Goal: Task Accomplishment & Management: Complete application form

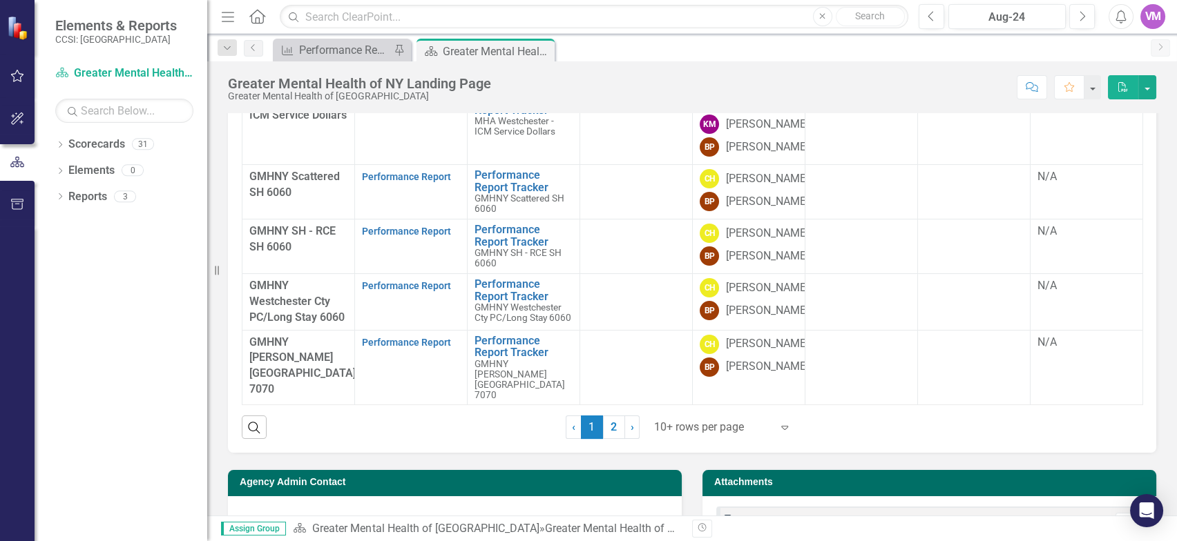
scroll to position [632, 0]
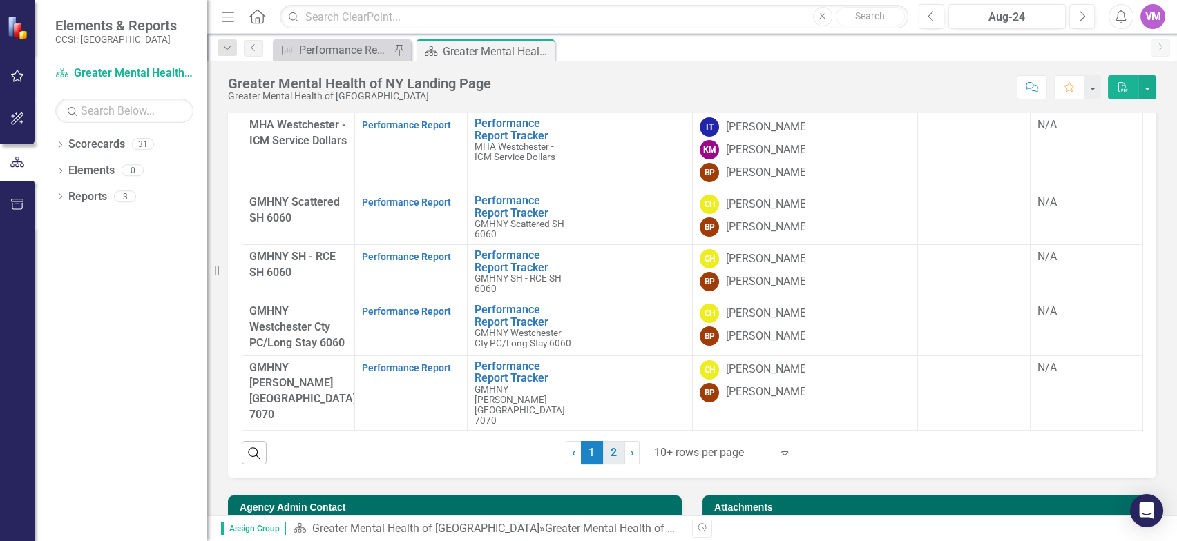
click at [614, 405] on link "2" at bounding box center [614, 452] width 22 height 23
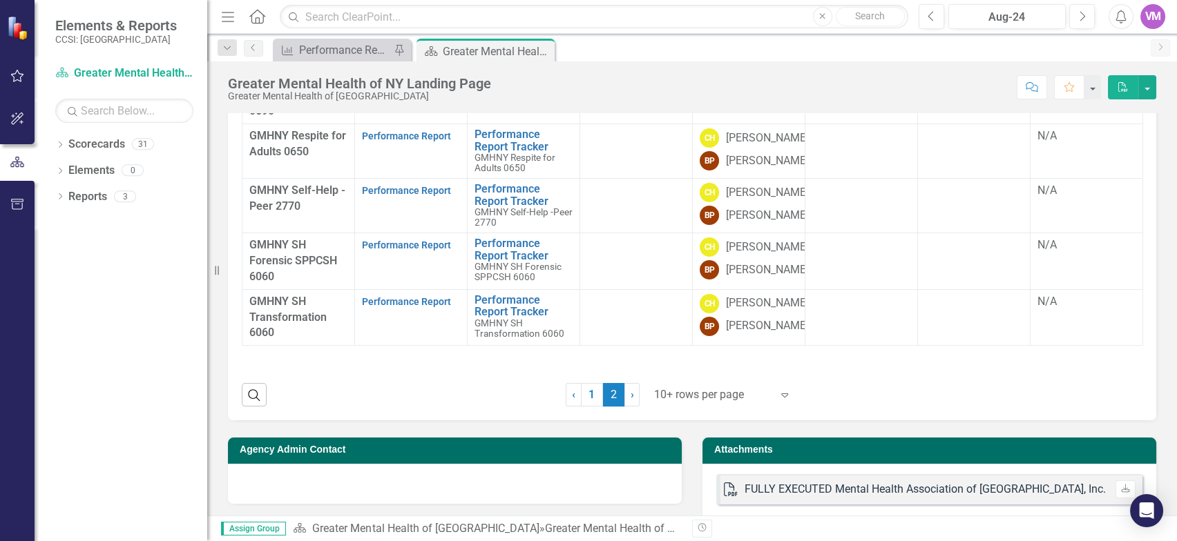
scroll to position [550, 0]
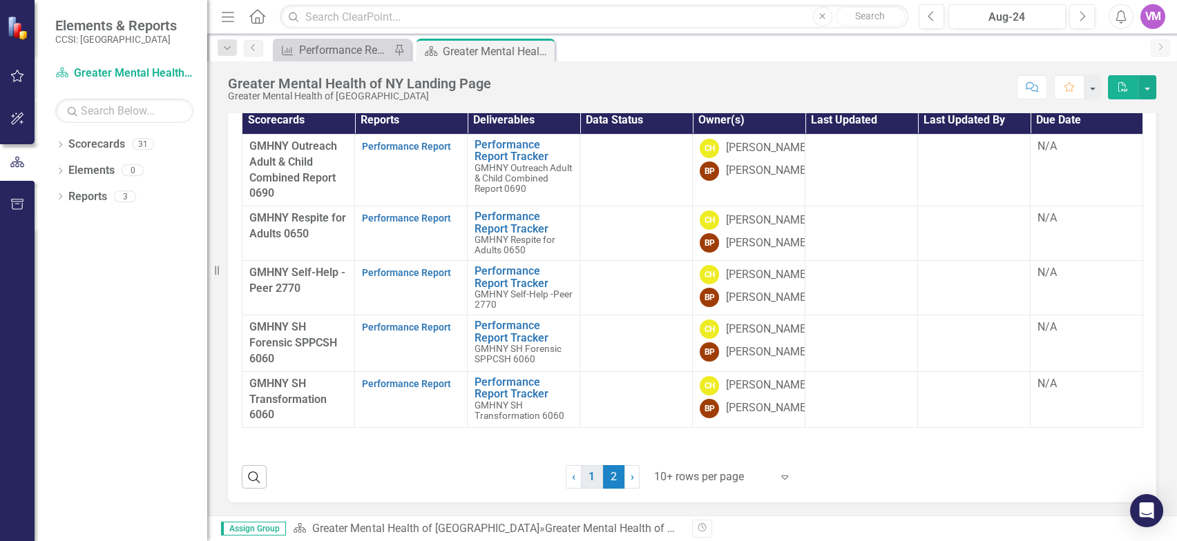
click at [593, 405] on link "1" at bounding box center [592, 476] width 22 height 23
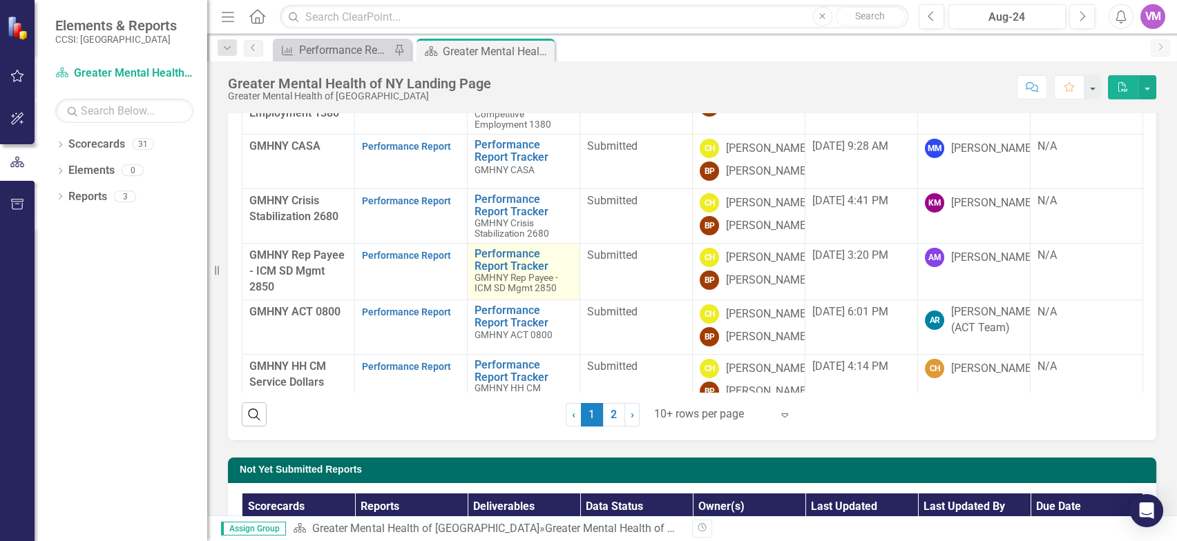
scroll to position [164, 0]
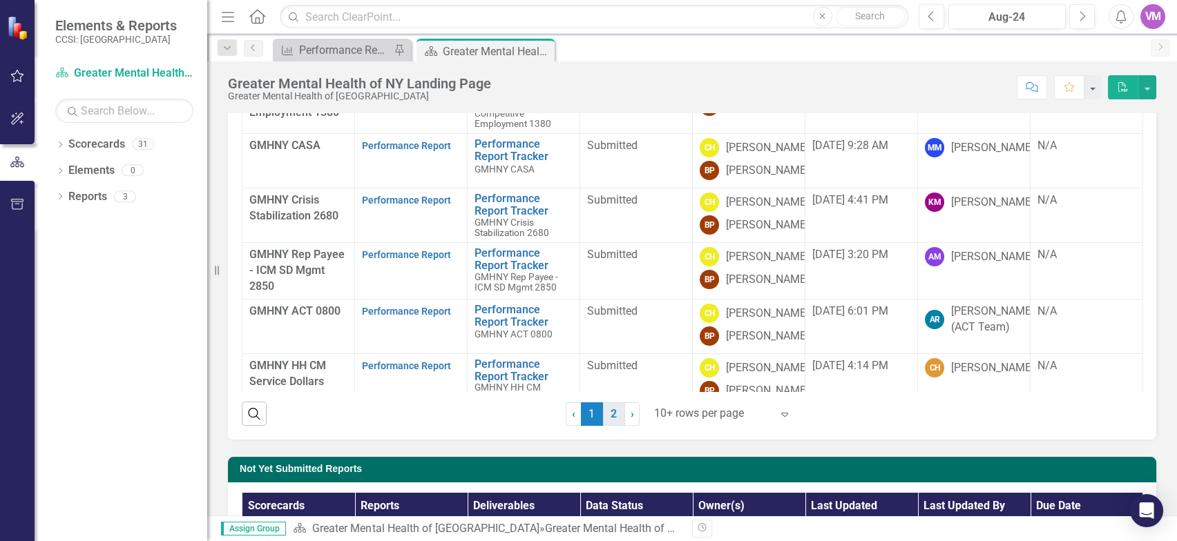
click at [614, 405] on link "2" at bounding box center [614, 414] width 22 height 23
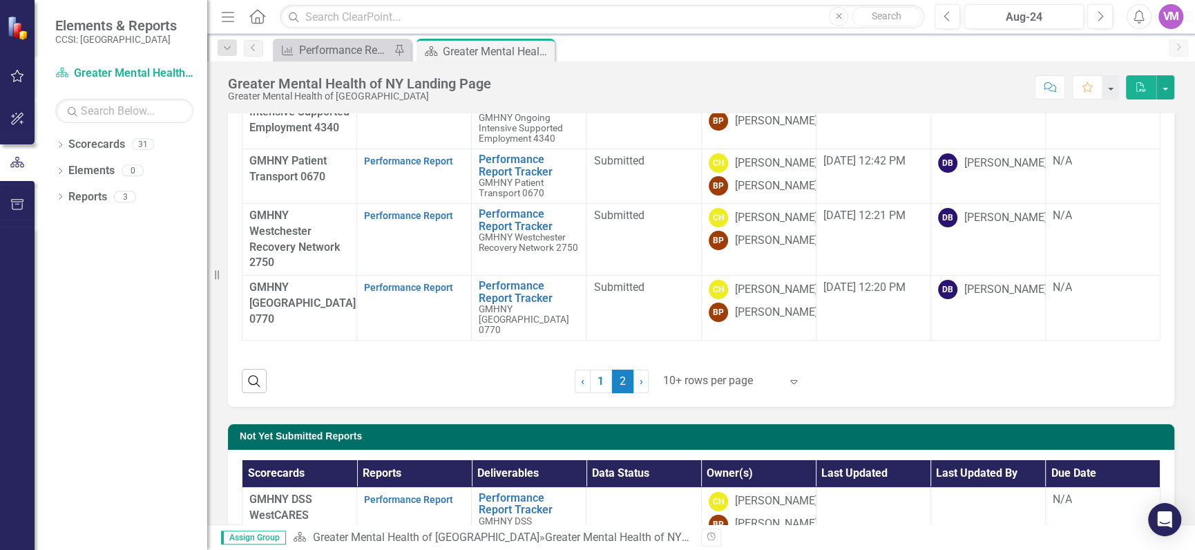
scroll to position [166, 0]
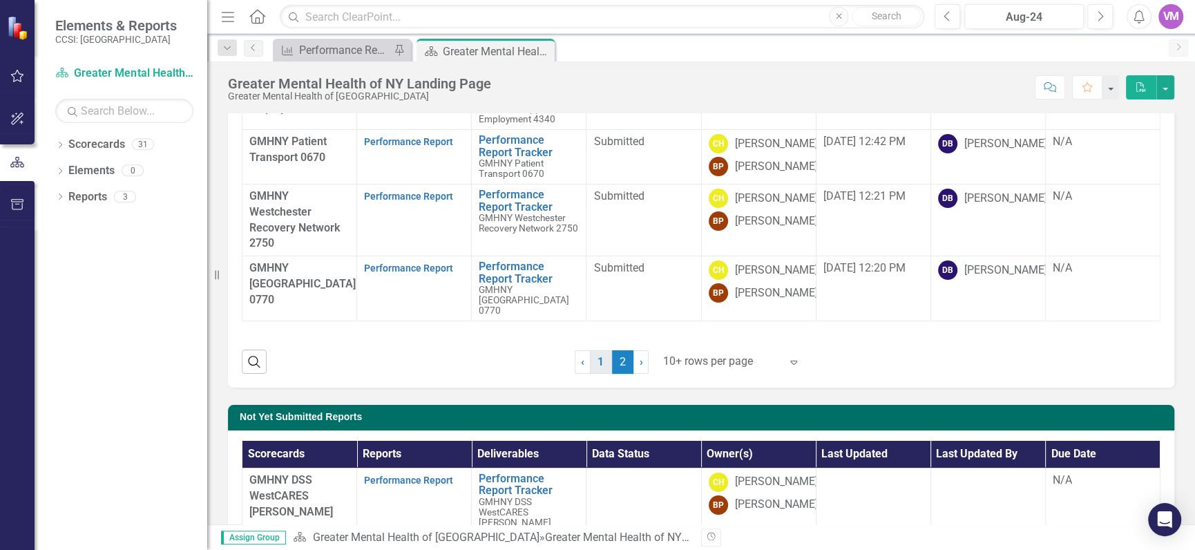
click at [604, 371] on link "1" at bounding box center [601, 361] width 22 height 23
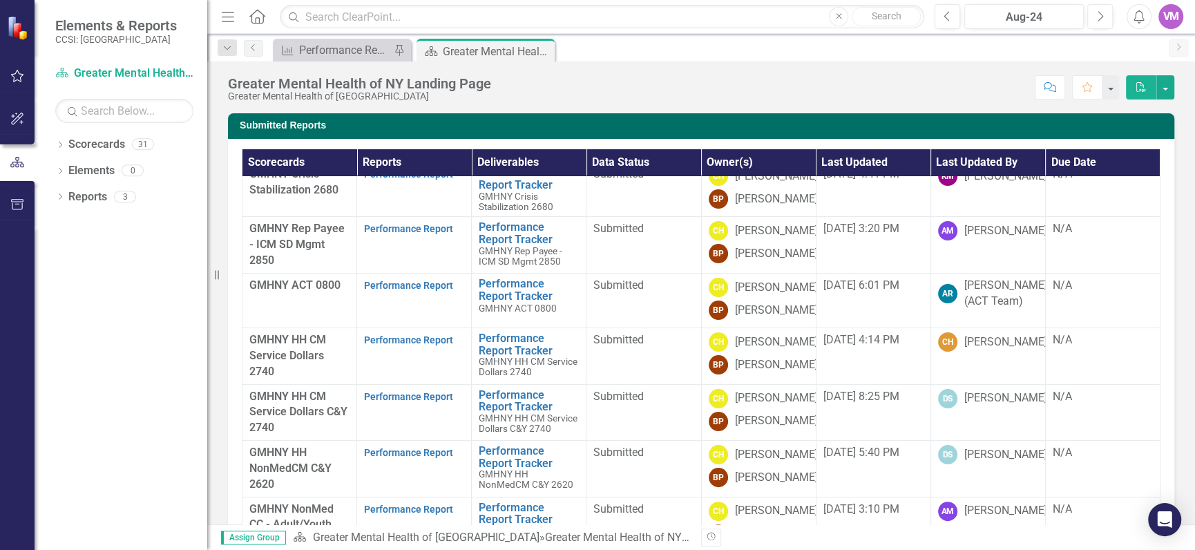
scroll to position [83, 0]
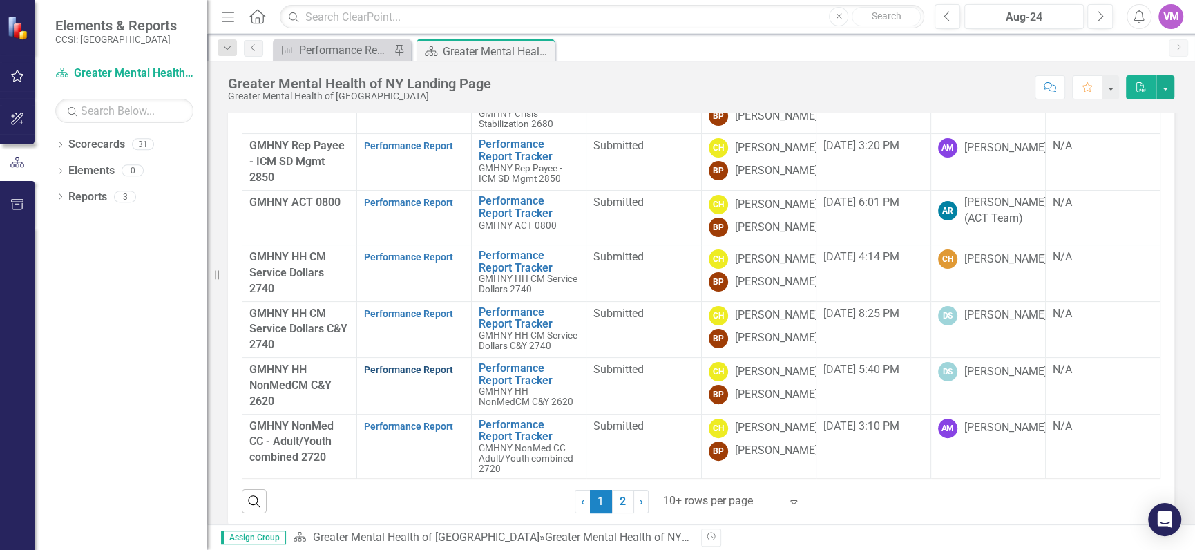
click at [385, 364] on link "Performance Report" at bounding box center [408, 369] width 89 height 11
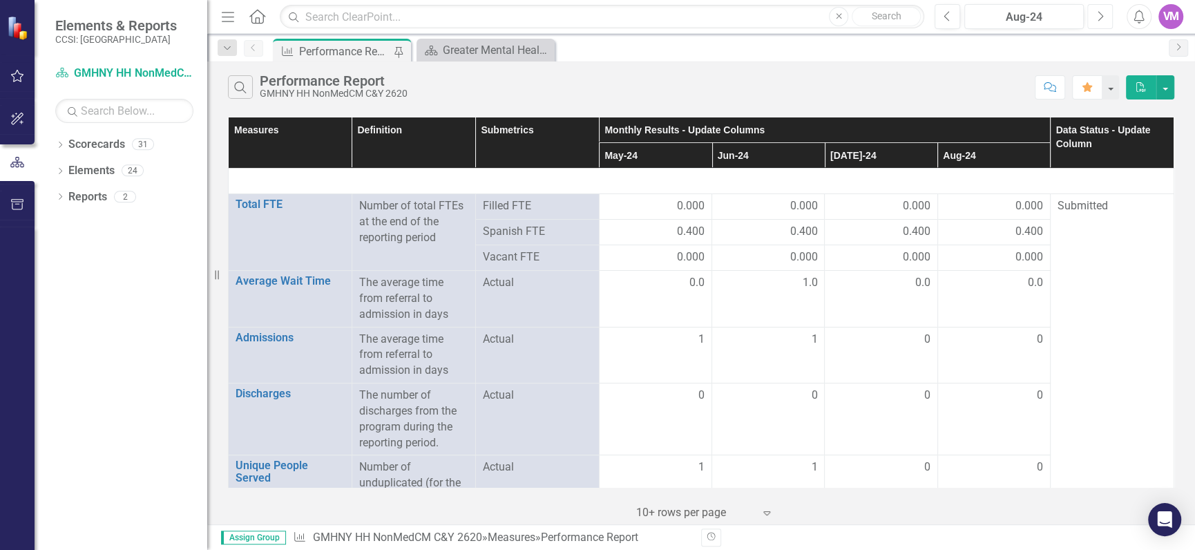
click at [1102, 14] on icon "Next" at bounding box center [1100, 16] width 8 height 12
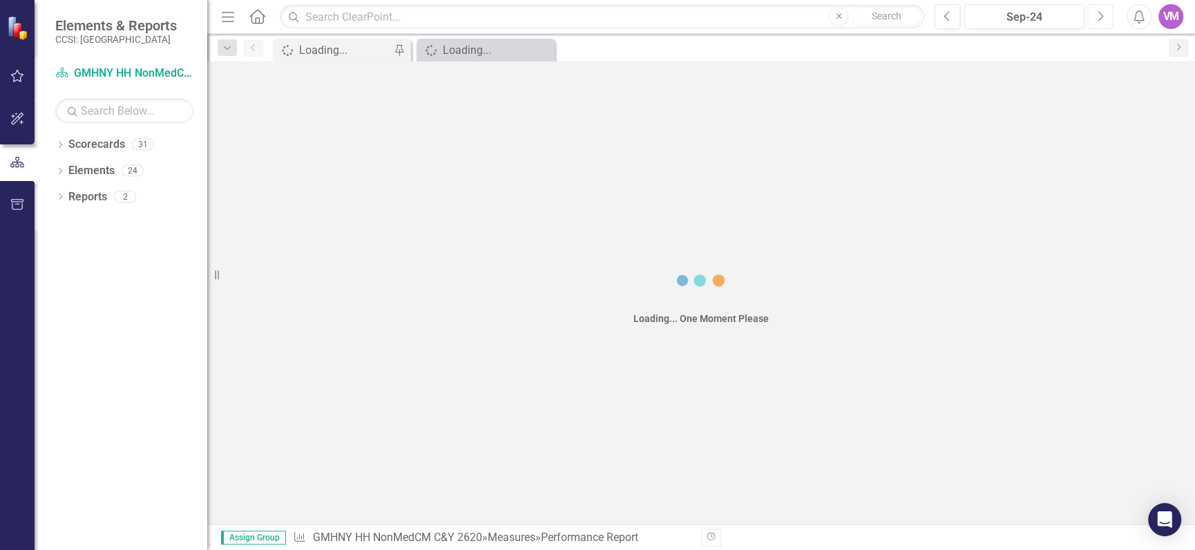
click at [1102, 14] on icon "Next" at bounding box center [1100, 16] width 8 height 12
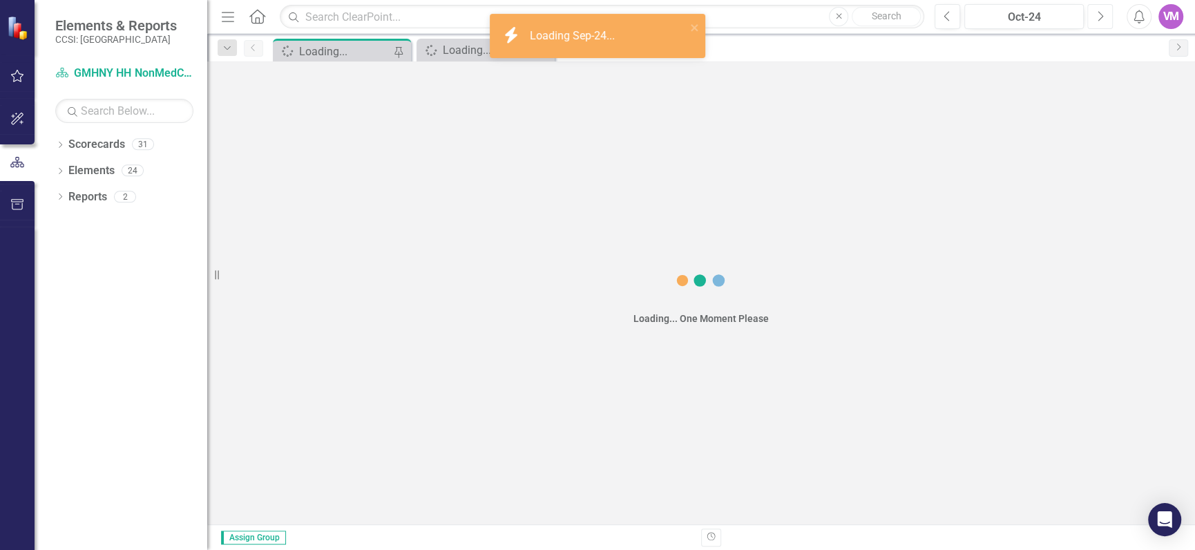
click at [1102, 14] on icon "Next" at bounding box center [1100, 16] width 8 height 12
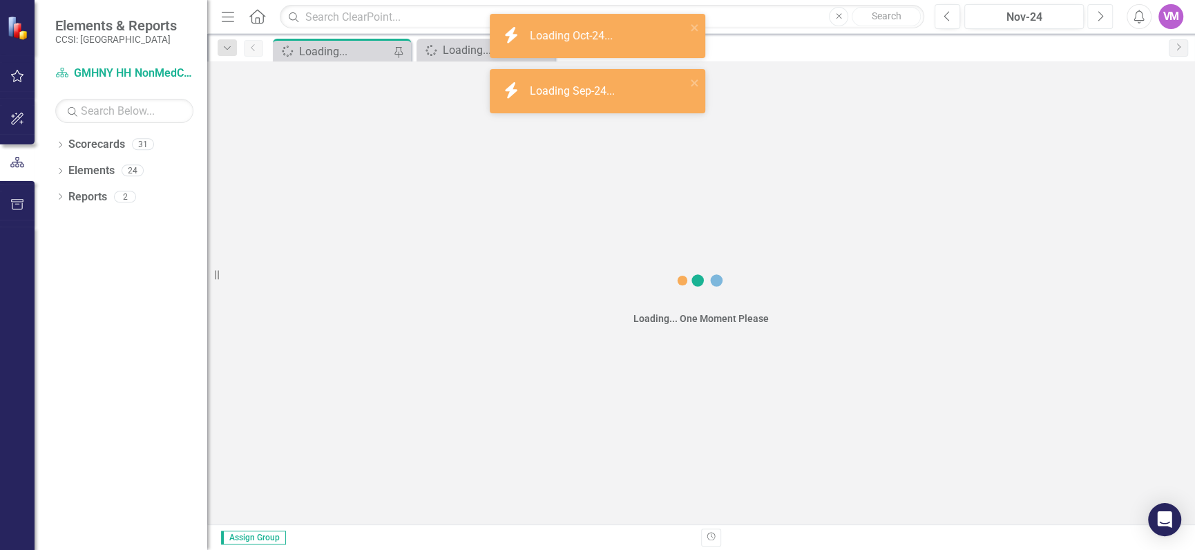
click at [1102, 14] on icon "Next" at bounding box center [1100, 16] width 8 height 12
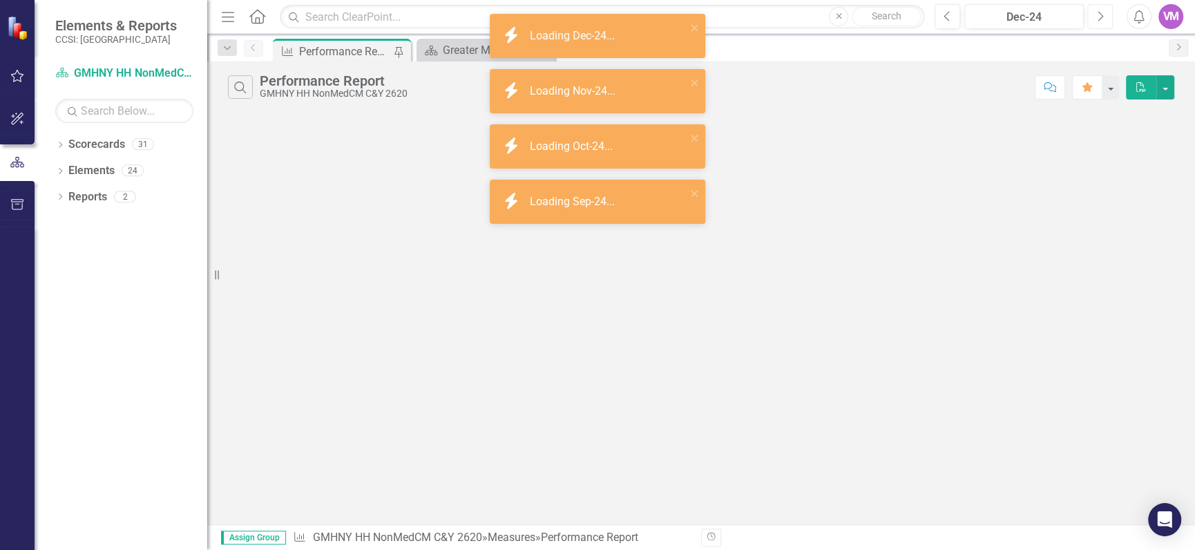
click at [1102, 14] on icon "Next" at bounding box center [1100, 16] width 8 height 12
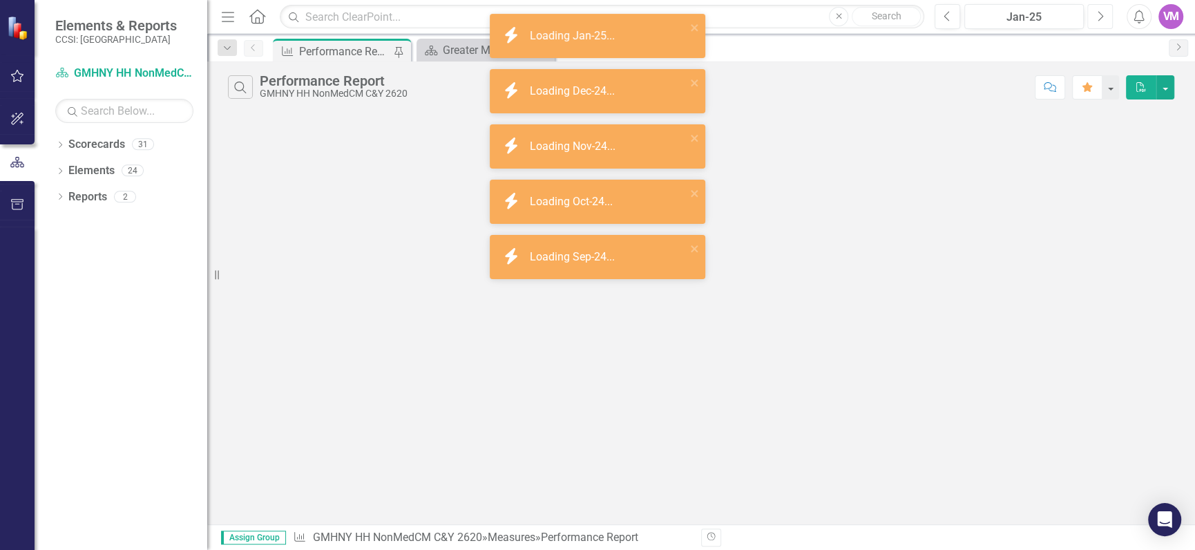
click at [1102, 14] on icon "Next" at bounding box center [1100, 16] width 8 height 12
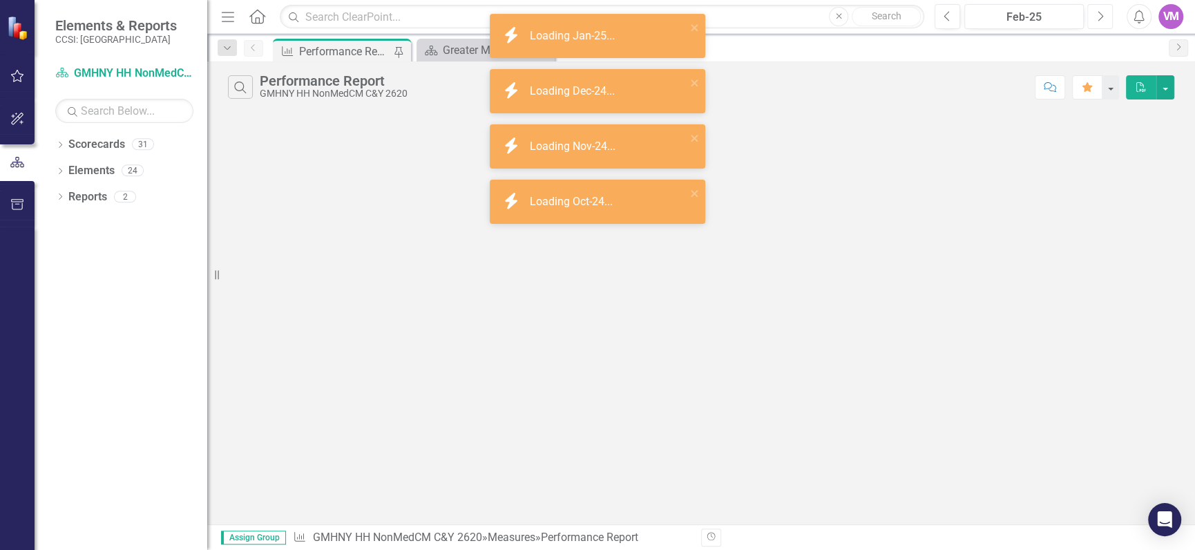
click at [1102, 14] on icon "Next" at bounding box center [1100, 16] width 8 height 12
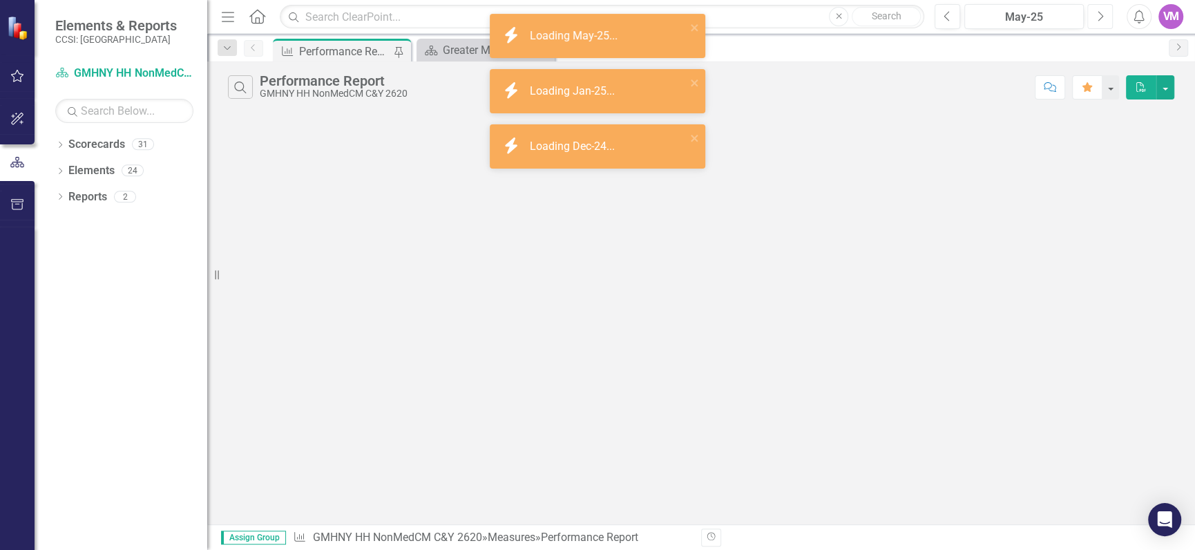
click at [1102, 14] on icon "Next" at bounding box center [1100, 16] width 8 height 12
click at [1102, 15] on icon "button" at bounding box center [1101, 16] width 6 height 10
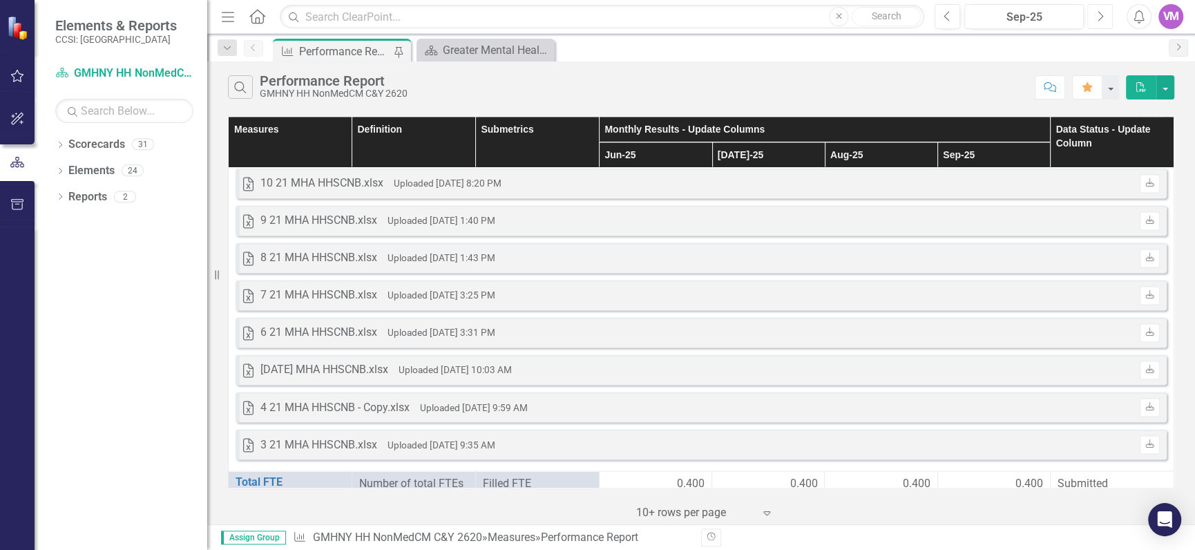
scroll to position [3975, 0]
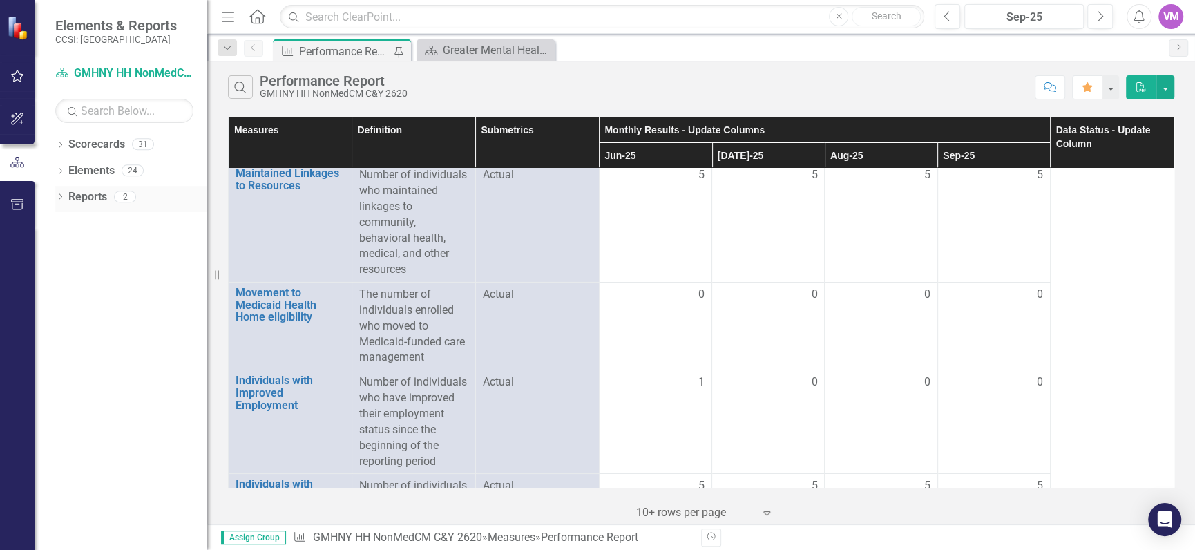
click at [64, 199] on icon "Dropdown" at bounding box center [60, 198] width 10 height 8
click at [60, 196] on icon "Dropdown" at bounding box center [59, 196] width 8 height 10
click at [488, 46] on div "Greater Mental Health of NY Landing Page" at bounding box center [488, 49] width 91 height 17
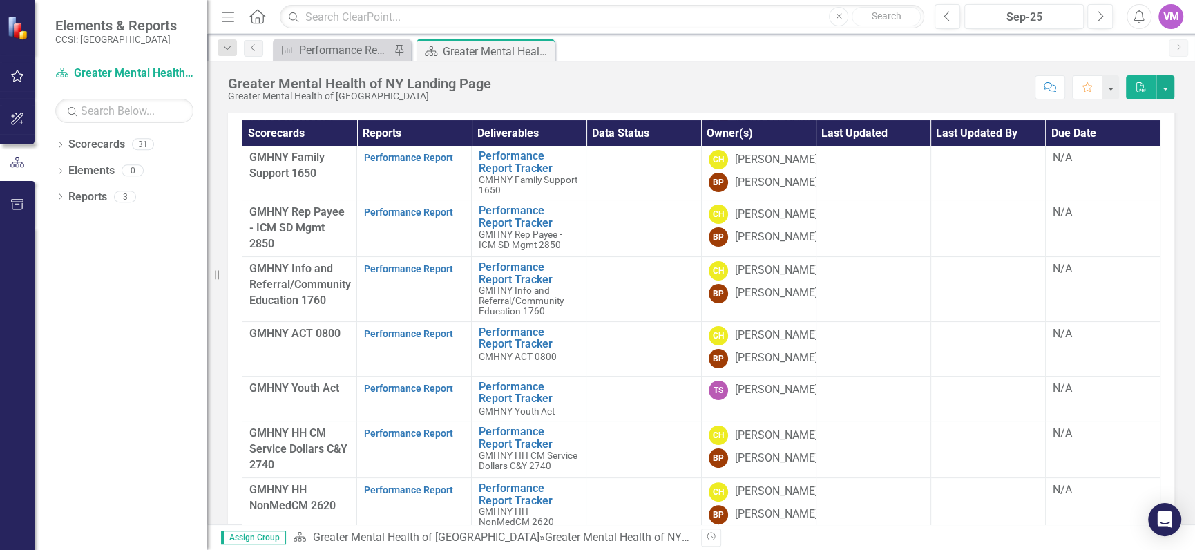
scroll to position [267, 0]
click at [318, 471] on span "GMHNY HH CM Service Dollars C&Y 2740" at bounding box center [298, 448] width 98 height 45
click at [432, 439] on strong "Performance Report" at bounding box center [408, 432] width 89 height 13
click at [412, 439] on link "Performance Report" at bounding box center [408, 433] width 89 height 11
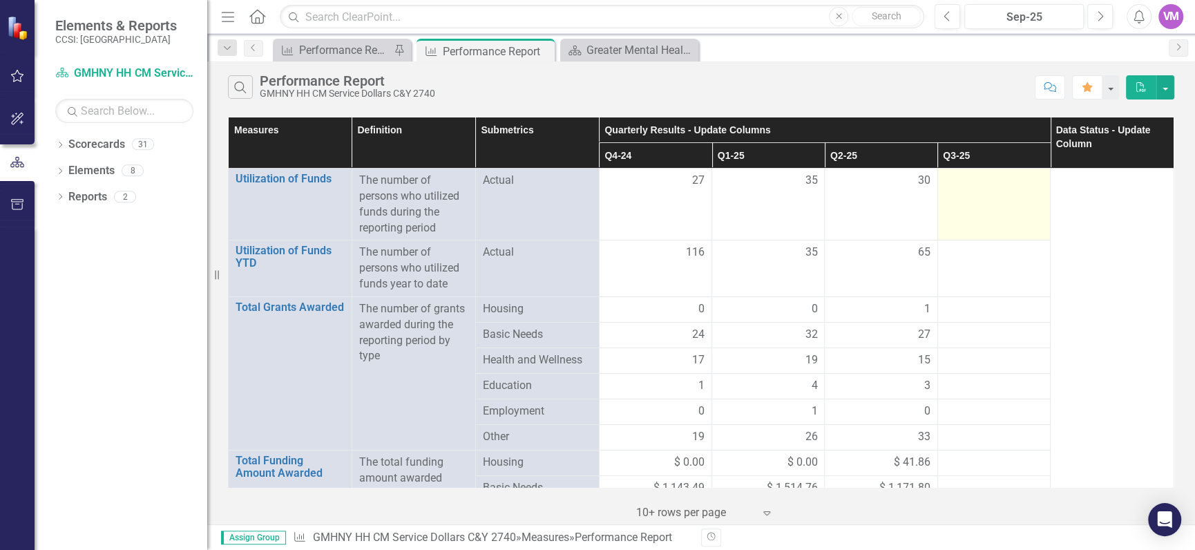
click at [1007, 205] on td at bounding box center [993, 205] width 113 height 72
click at [1008, 197] on td at bounding box center [993, 205] width 113 height 72
click at [985, 181] on div at bounding box center [994, 181] width 98 height 17
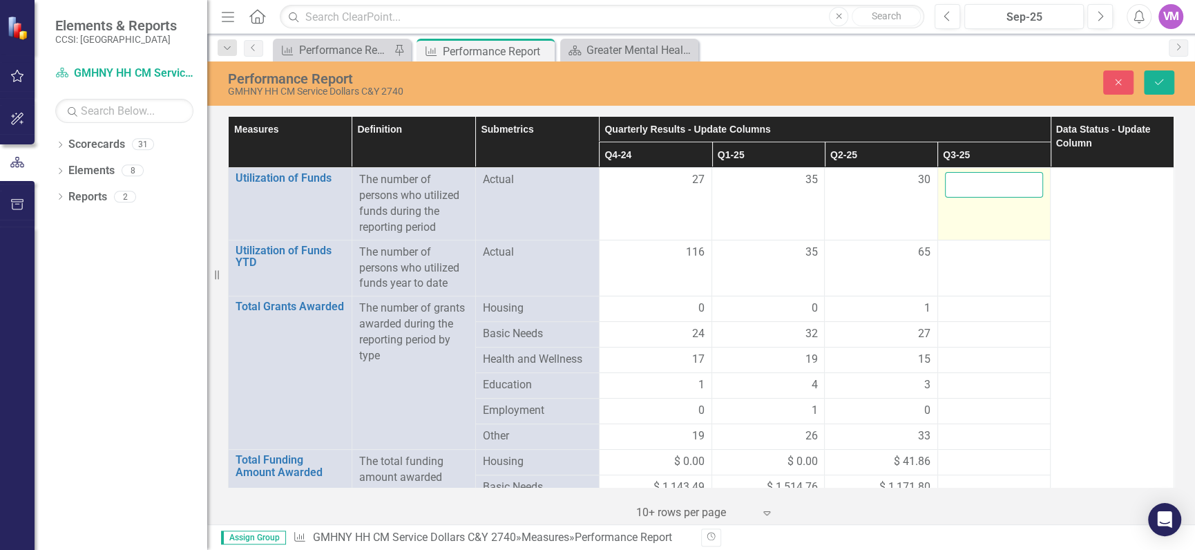
click at [985, 181] on input "number" at bounding box center [994, 185] width 98 height 26
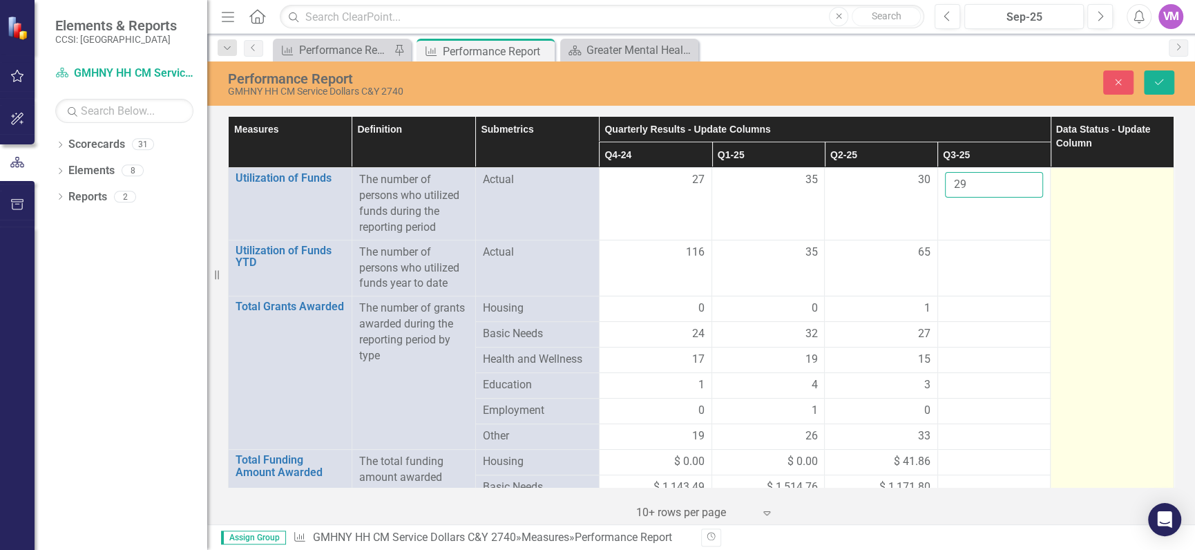
type input "29"
click at [1110, 252] on td at bounding box center [1112, 525] width 124 height 714
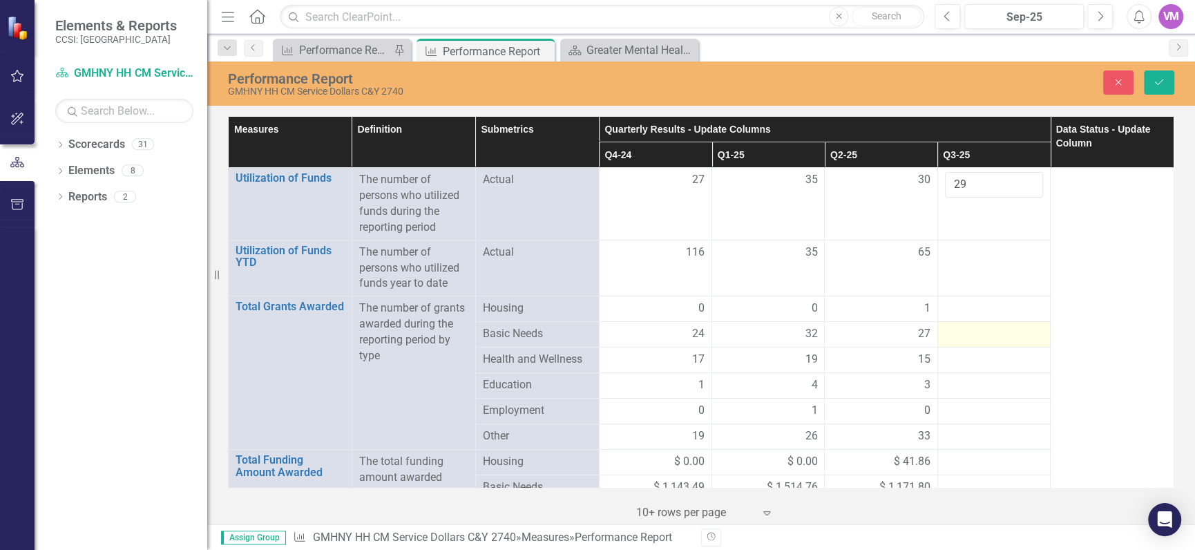
click at [990, 328] on div at bounding box center [994, 334] width 98 height 17
click at [984, 308] on div at bounding box center [994, 308] width 98 height 17
click at [985, 307] on div at bounding box center [994, 308] width 98 height 17
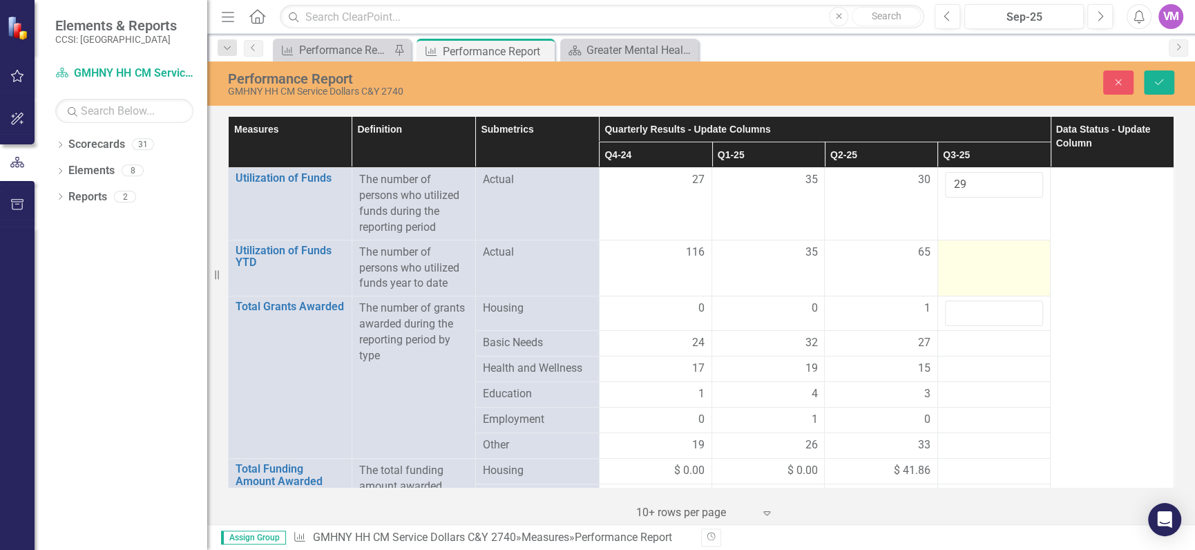
click at [980, 256] on div at bounding box center [994, 252] width 98 height 17
click at [979, 311] on input "number" at bounding box center [994, 313] width 98 height 26
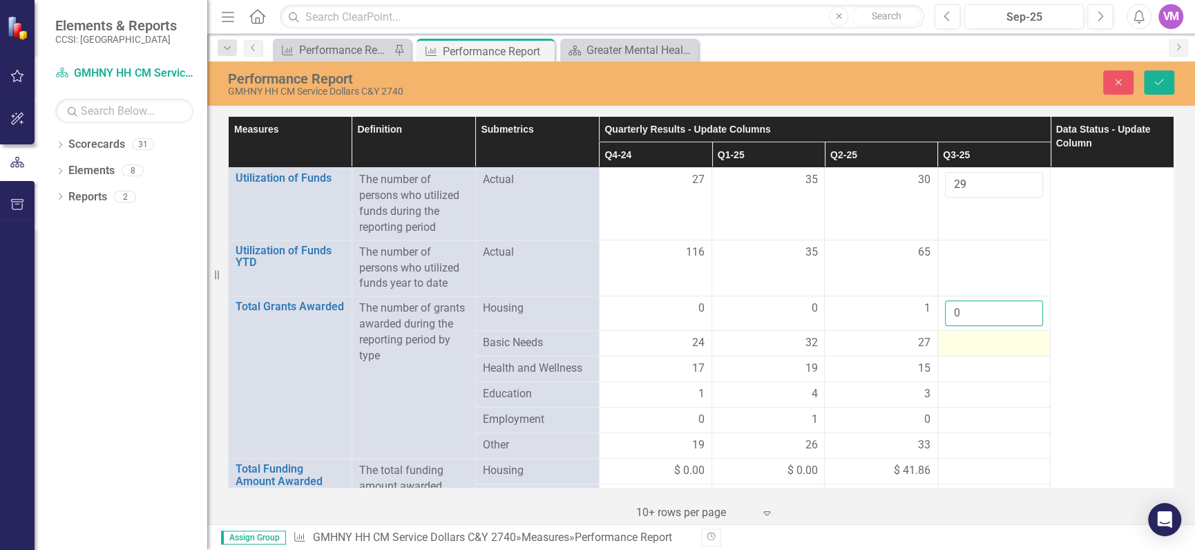
type input "0"
click at [978, 349] on div at bounding box center [994, 343] width 98 height 17
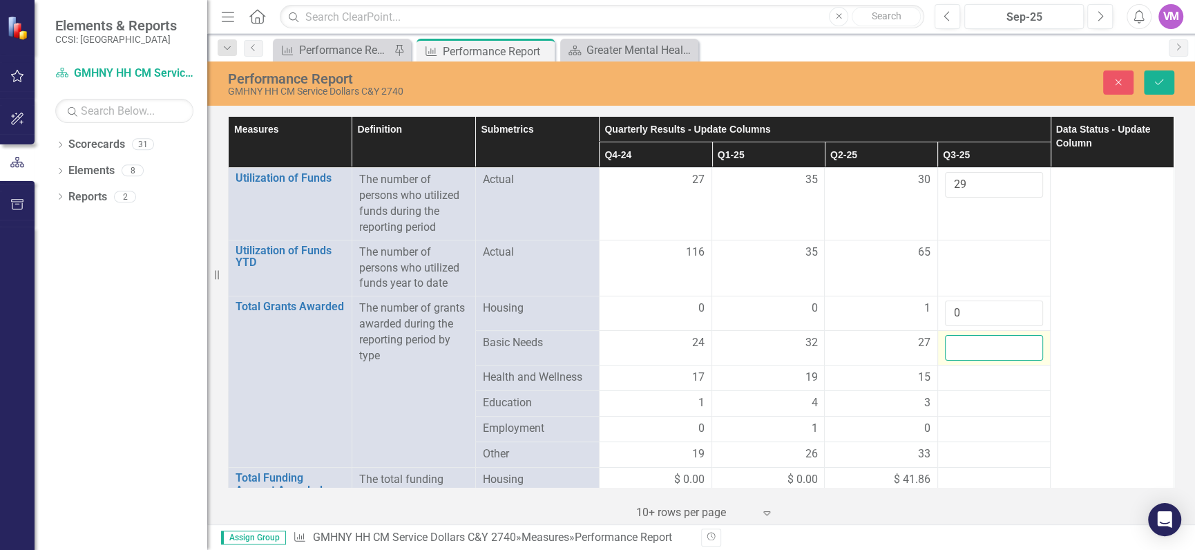
click at [978, 349] on input "number" at bounding box center [994, 348] width 98 height 26
type input "34"
click at [982, 374] on div at bounding box center [994, 377] width 98 height 17
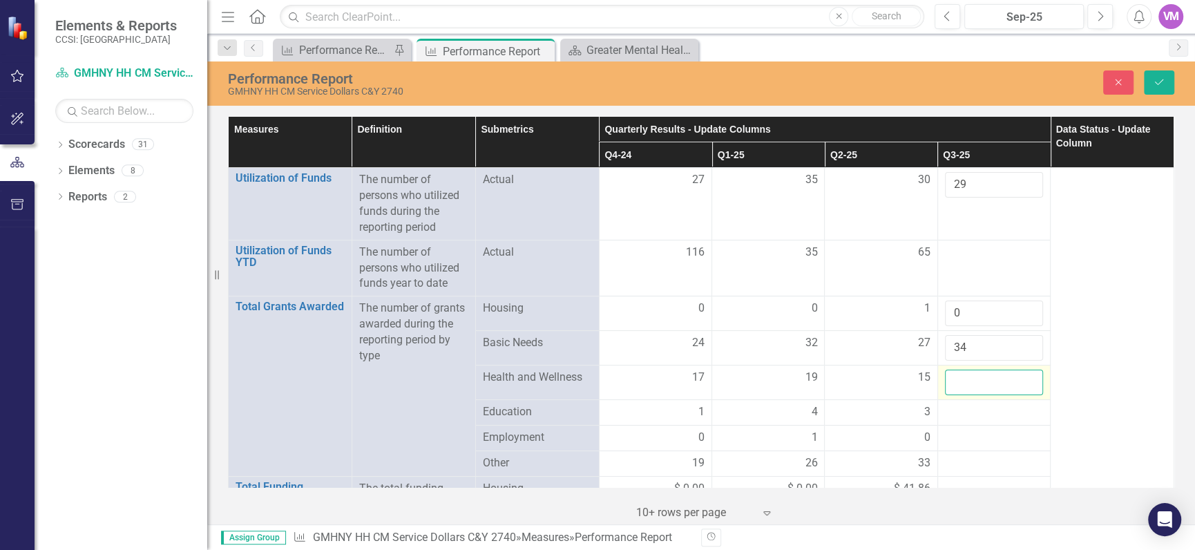
click at [971, 387] on input "number" at bounding box center [994, 382] width 98 height 26
type input "36"
click at [988, 411] on div at bounding box center [994, 412] width 98 height 17
click at [979, 423] on input "number" at bounding box center [994, 417] width 98 height 26
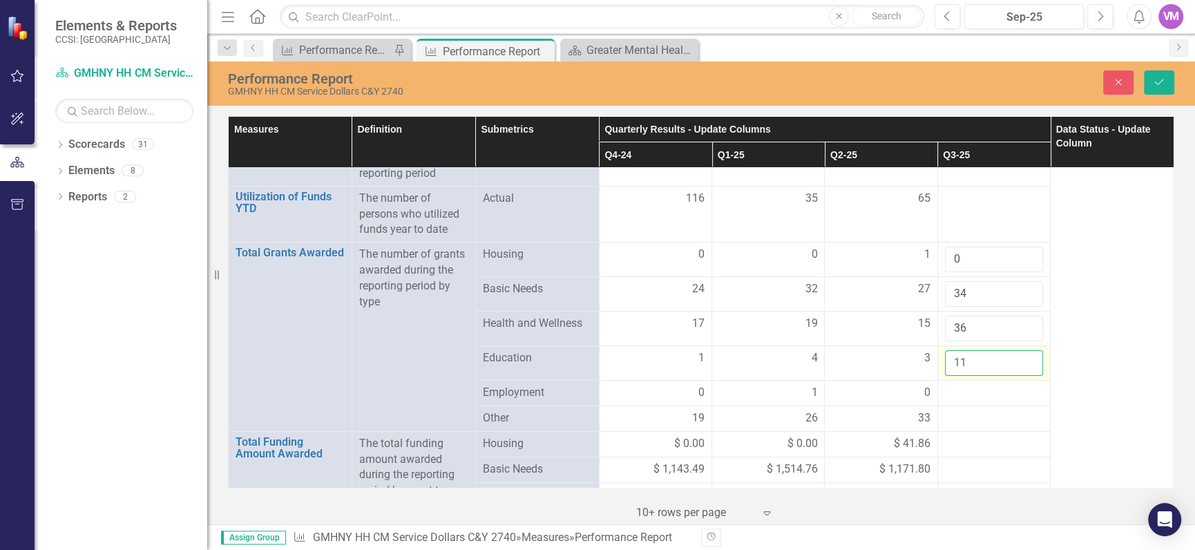
scroll to position [83, 0]
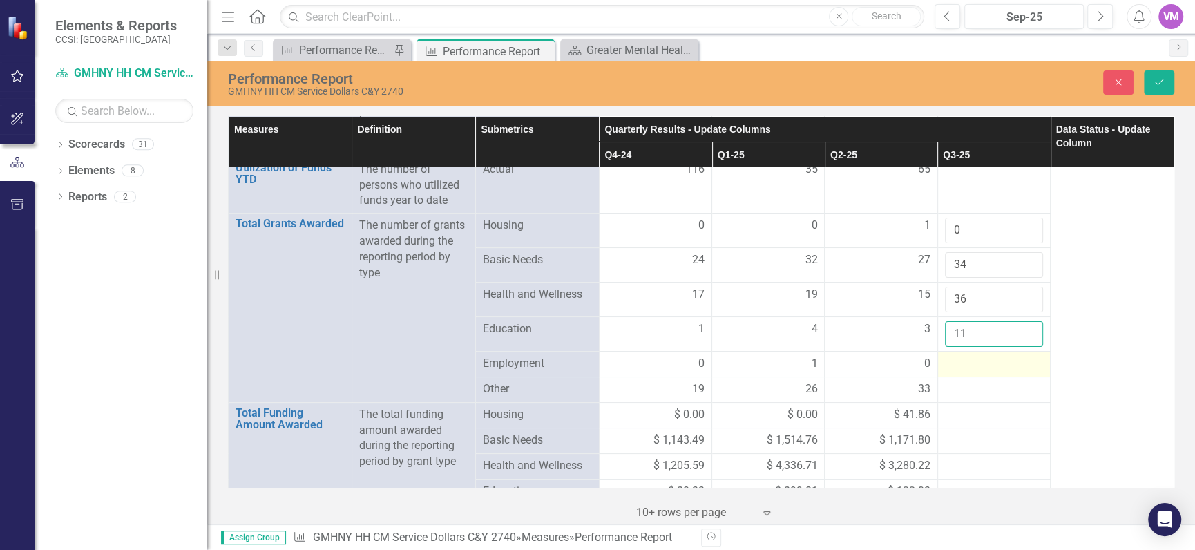
type input "11"
click at [974, 363] on div at bounding box center [994, 364] width 98 height 17
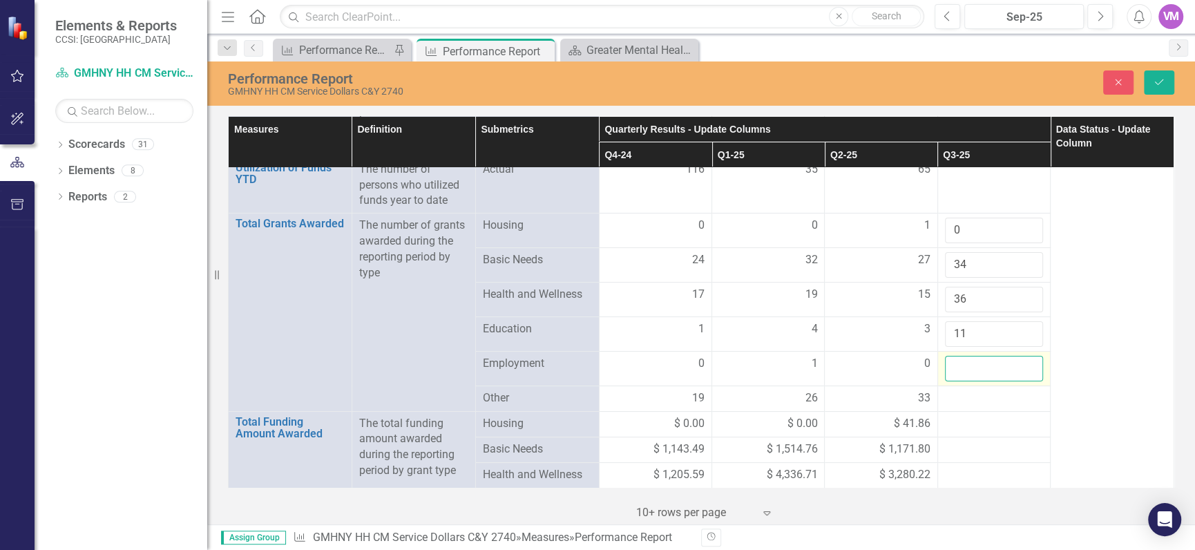
click at [974, 363] on input "number" at bounding box center [994, 369] width 98 height 26
type input "0"
click at [985, 414] on td at bounding box center [993, 424] width 113 height 26
click at [989, 399] on div at bounding box center [994, 398] width 98 height 17
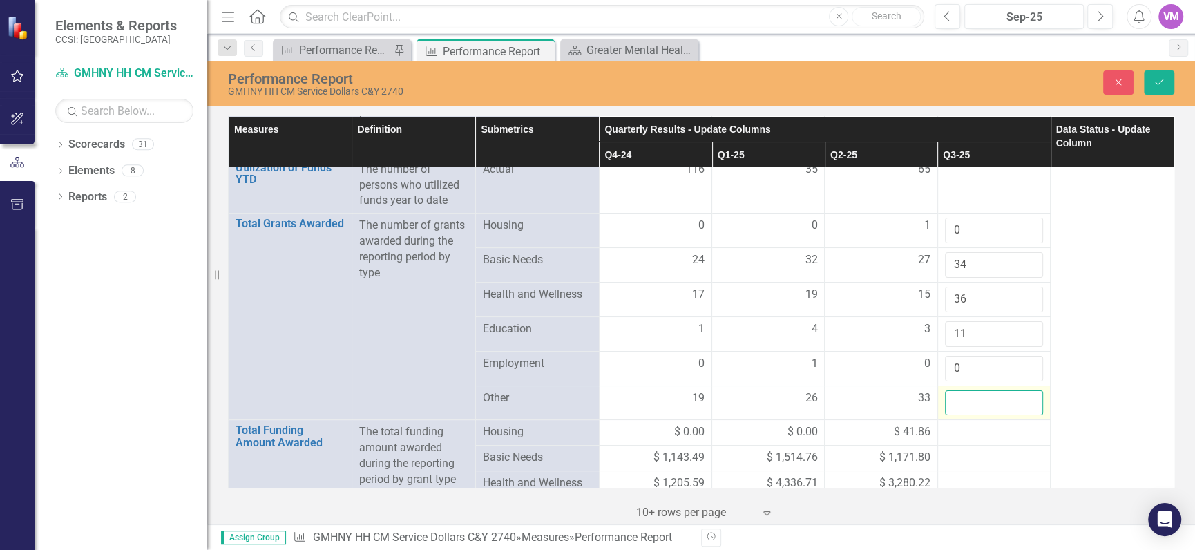
click at [989, 399] on input "number" at bounding box center [994, 403] width 98 height 26
type input "23"
click at [968, 456] on div at bounding box center [994, 458] width 98 height 17
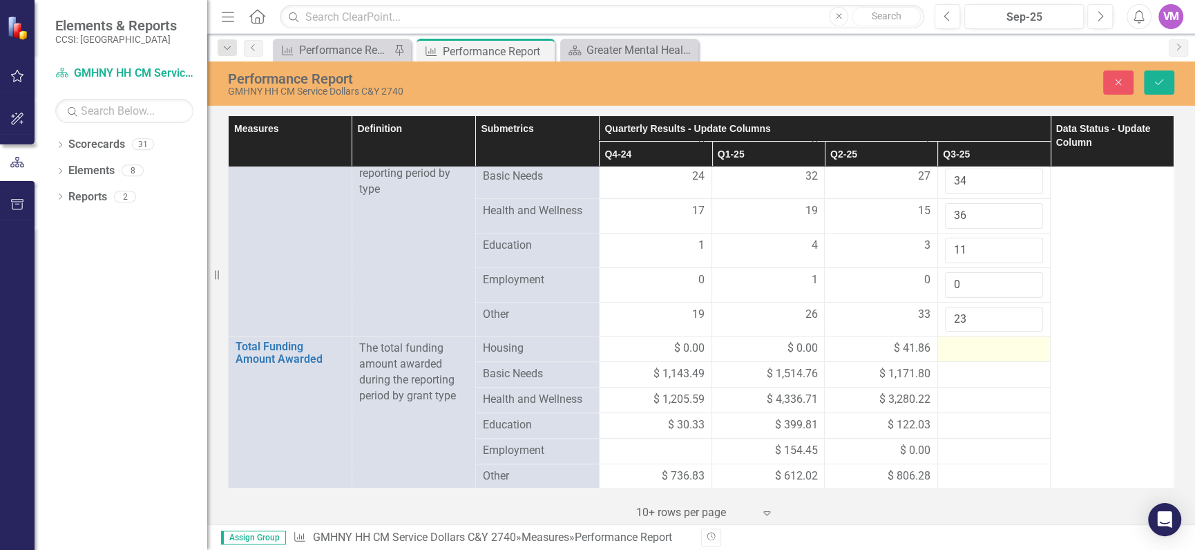
click at [981, 350] on div at bounding box center [994, 348] width 98 height 17
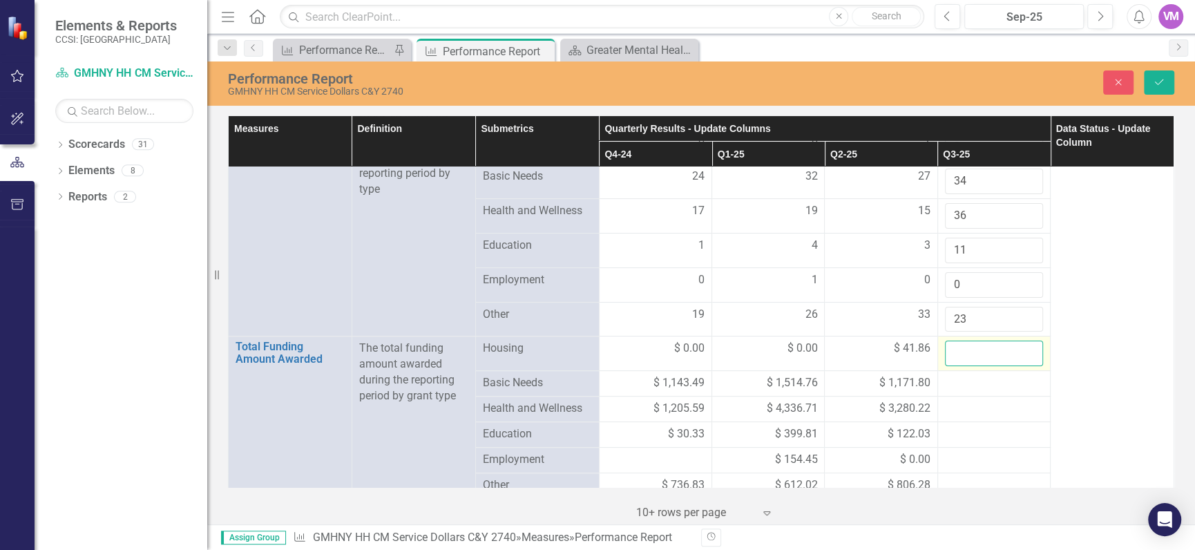
click at [981, 350] on input "number" at bounding box center [994, 353] width 98 height 26
type input "0"
click at [982, 386] on div at bounding box center [994, 383] width 98 height 17
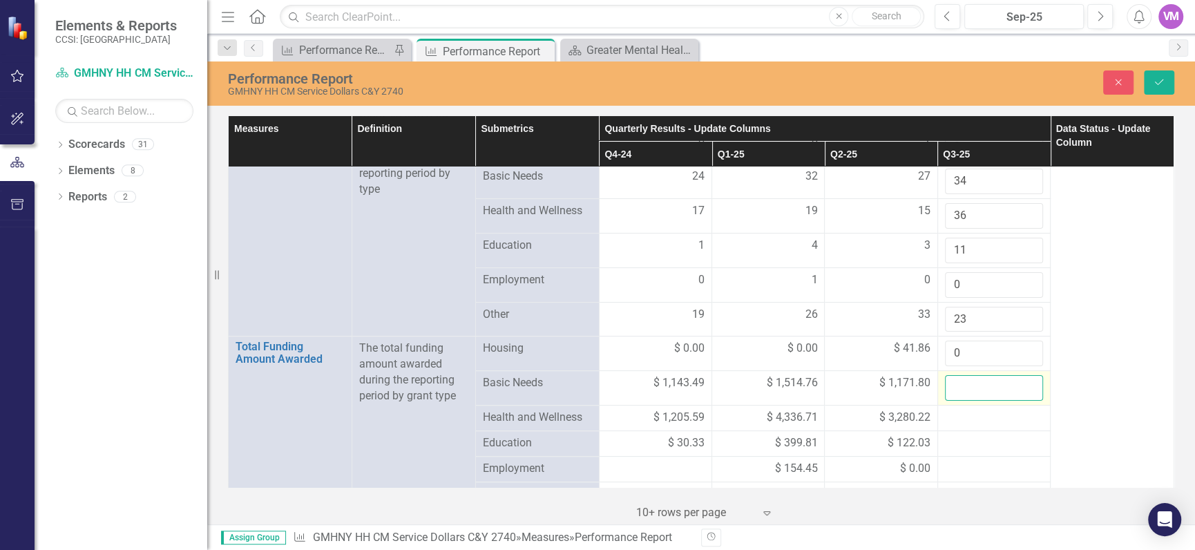
click at [966, 389] on input "number" at bounding box center [994, 388] width 98 height 26
type input "1622.76"
click at [984, 418] on div at bounding box center [994, 418] width 98 height 17
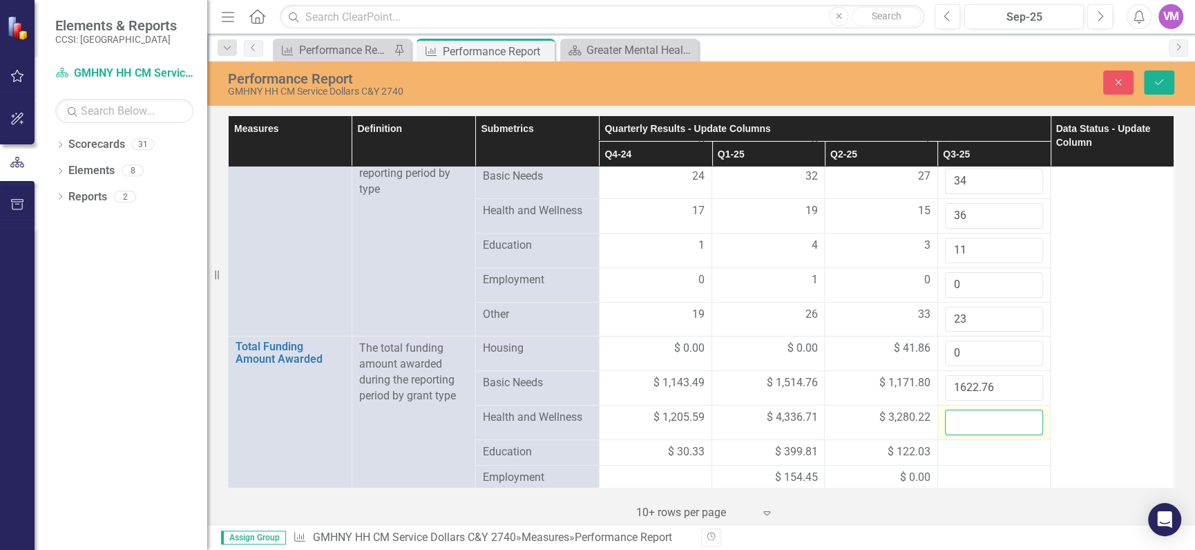
click at [973, 422] on input "number" at bounding box center [994, 423] width 98 height 26
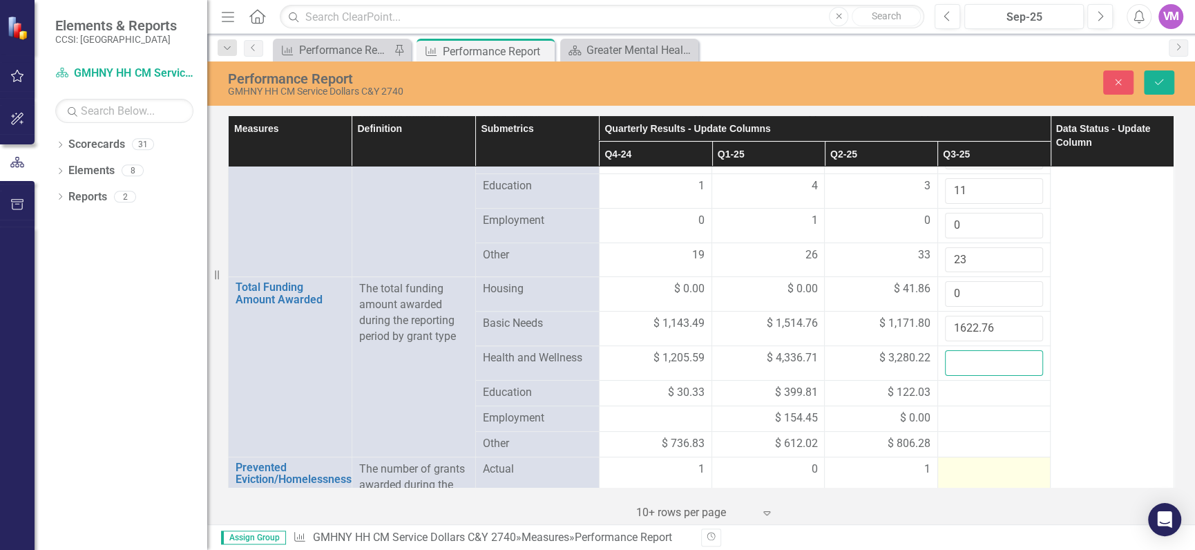
scroll to position [249, 0]
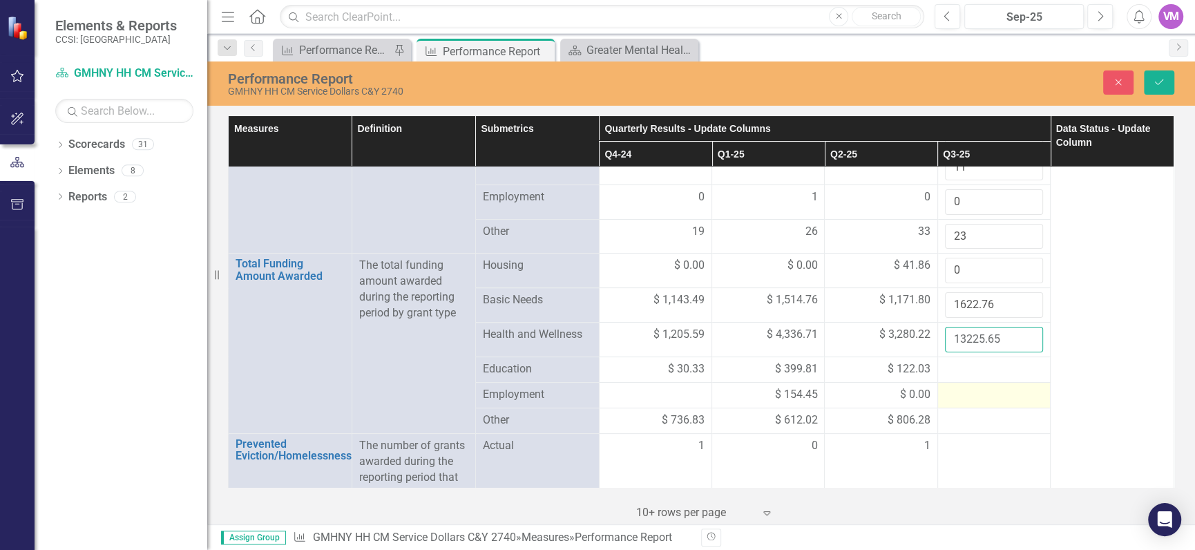
type input "13225.65"
click at [1033, 390] on div at bounding box center [994, 395] width 98 height 17
click at [984, 371] on div at bounding box center [994, 369] width 98 height 17
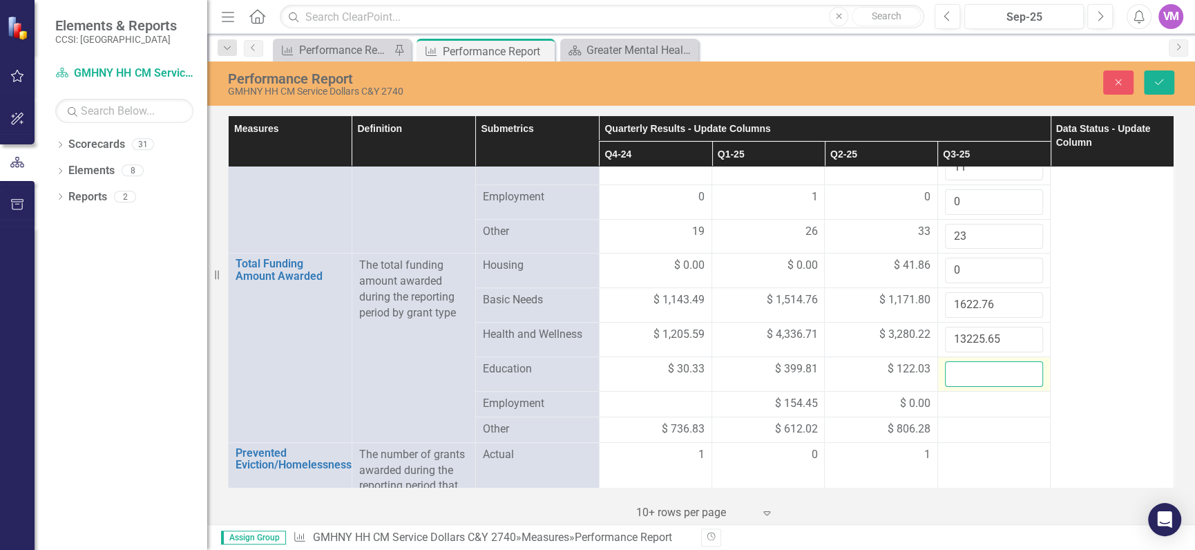
click at [976, 374] on input "number" at bounding box center [994, 374] width 98 height 26
type input "1055.47"
click at [1010, 425] on div at bounding box center [994, 429] width 98 height 17
click at [979, 405] on div at bounding box center [994, 404] width 98 height 17
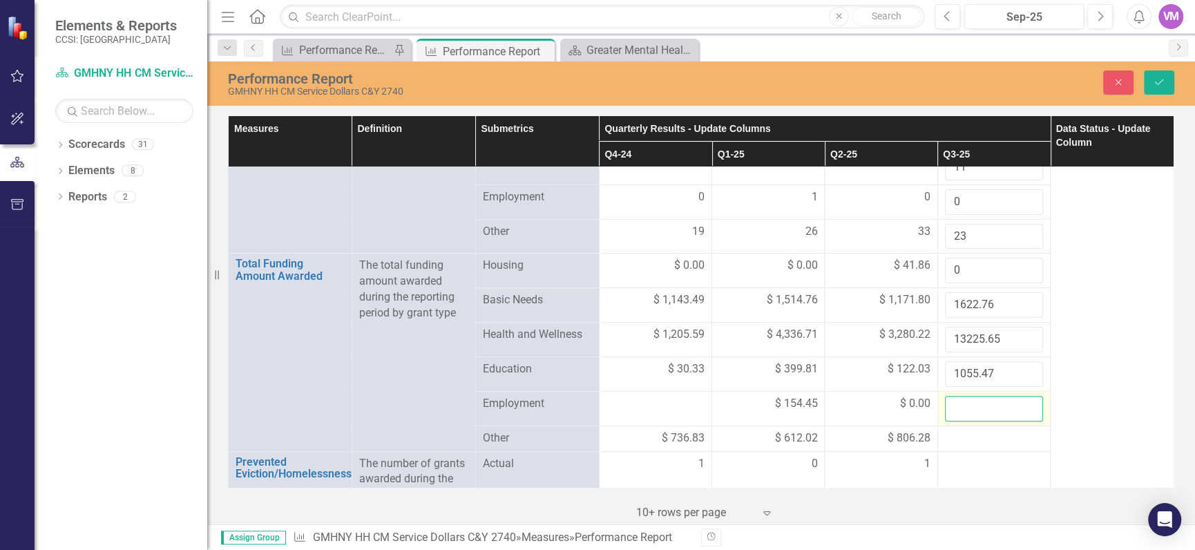
click at [979, 405] on input "number" at bounding box center [994, 409] width 98 height 26
type input "0"
click at [989, 442] on div at bounding box center [994, 438] width 98 height 17
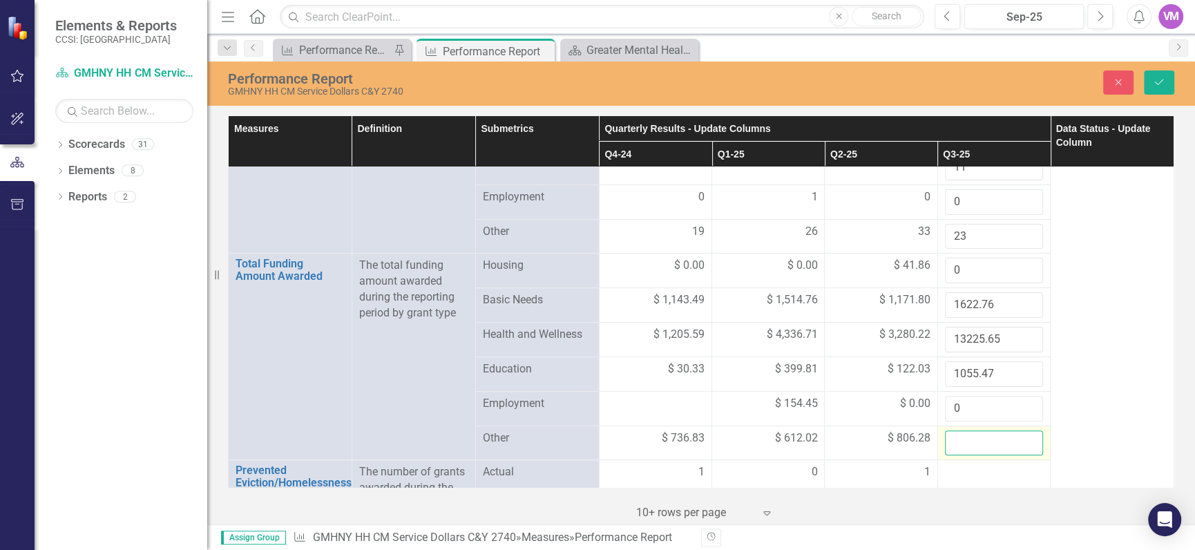
click at [989, 442] on input "number" at bounding box center [994, 443] width 98 height 26
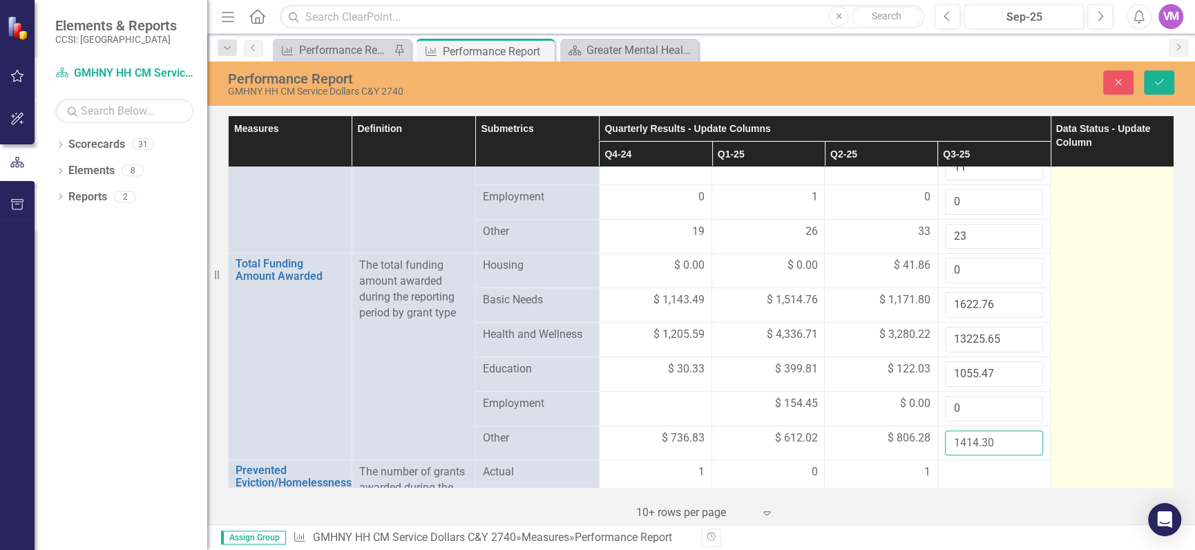
type input "1414.30"
click at [1104, 419] on td at bounding box center [1112, 329] width 124 height 821
click at [1095, 418] on td at bounding box center [1112, 329] width 124 height 821
click at [1093, 449] on td "Not Defined Expand" at bounding box center [1112, 329] width 124 height 821
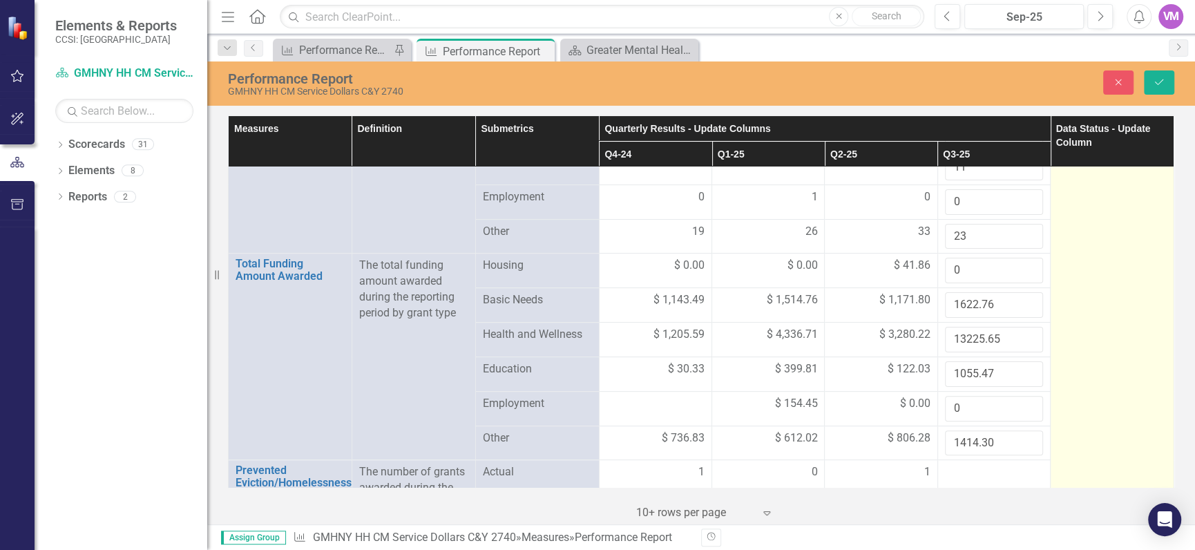
scroll to position [333, 0]
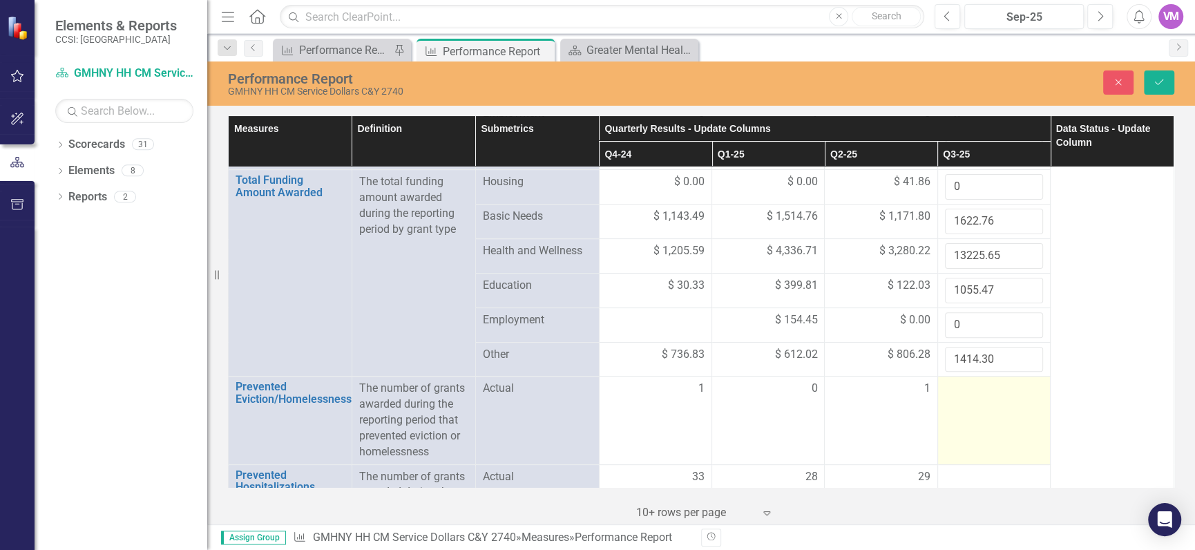
click at [989, 396] on div at bounding box center [994, 389] width 98 height 17
click at [984, 410] on td at bounding box center [993, 420] width 113 height 88
click at [974, 397] on input "number" at bounding box center [994, 394] width 98 height 26
click at [969, 398] on input "number" at bounding box center [994, 394] width 98 height 26
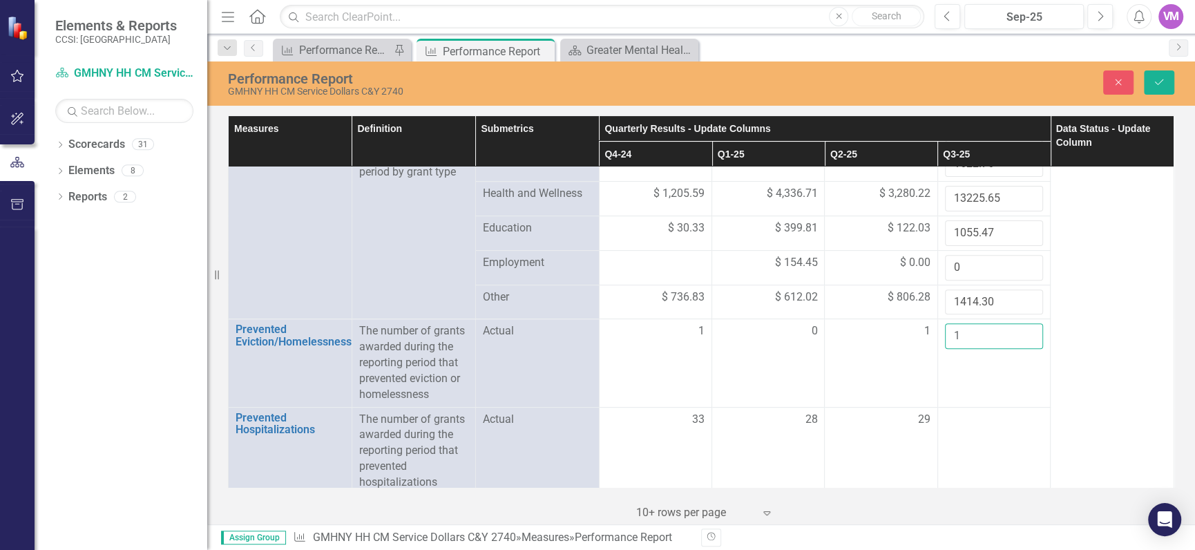
scroll to position [416, 0]
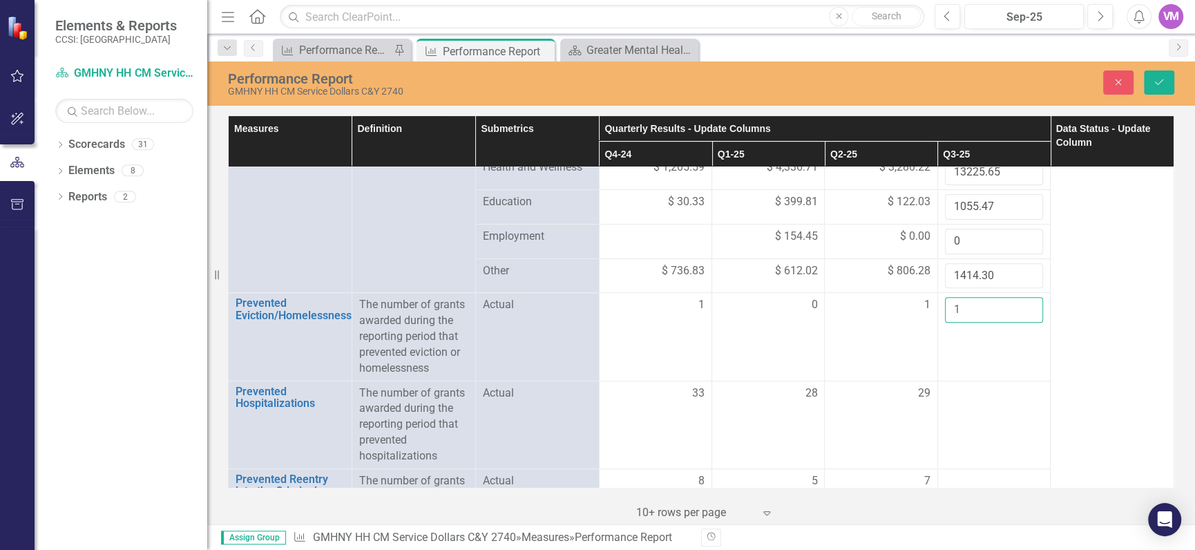
type input "1"
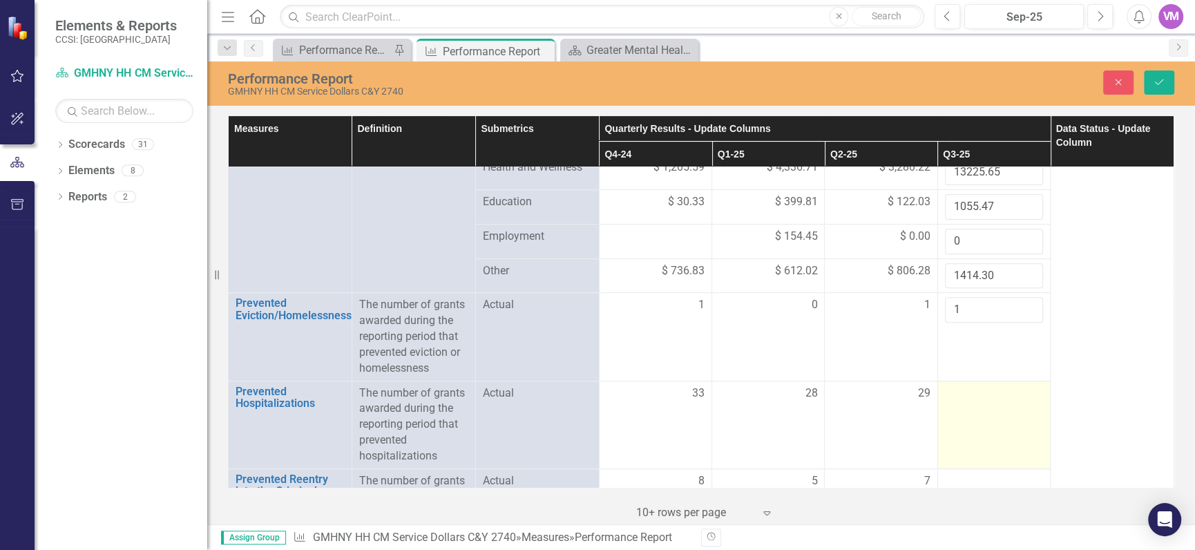
click at [974, 410] on td at bounding box center [993, 425] width 113 height 88
click at [976, 408] on input "number" at bounding box center [994, 398] width 98 height 26
type input "19"
click at [1015, 441] on td "19" at bounding box center [993, 425] width 113 height 88
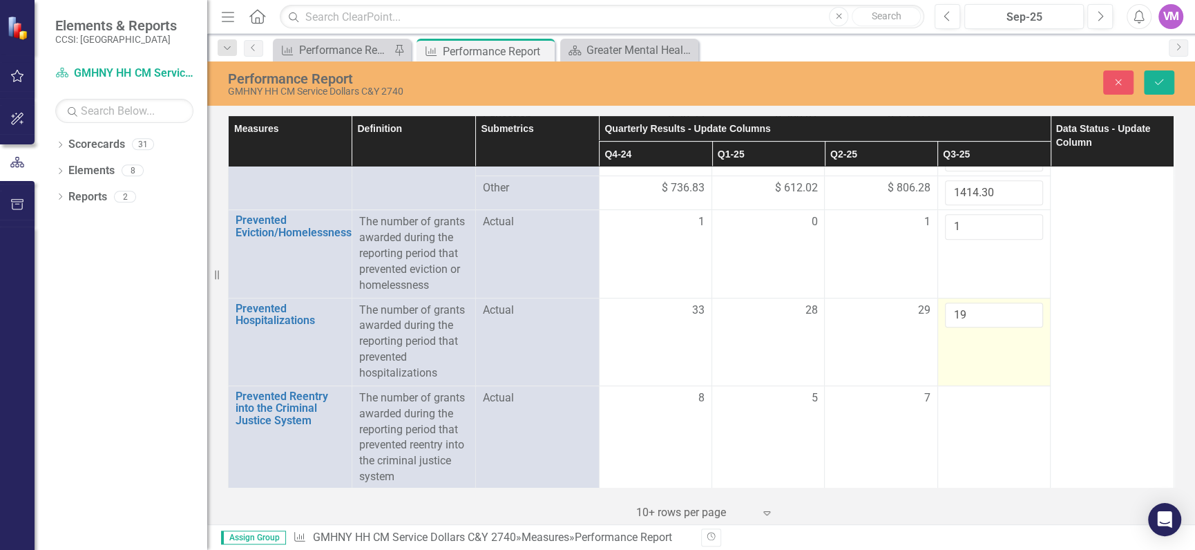
scroll to position [506, 0]
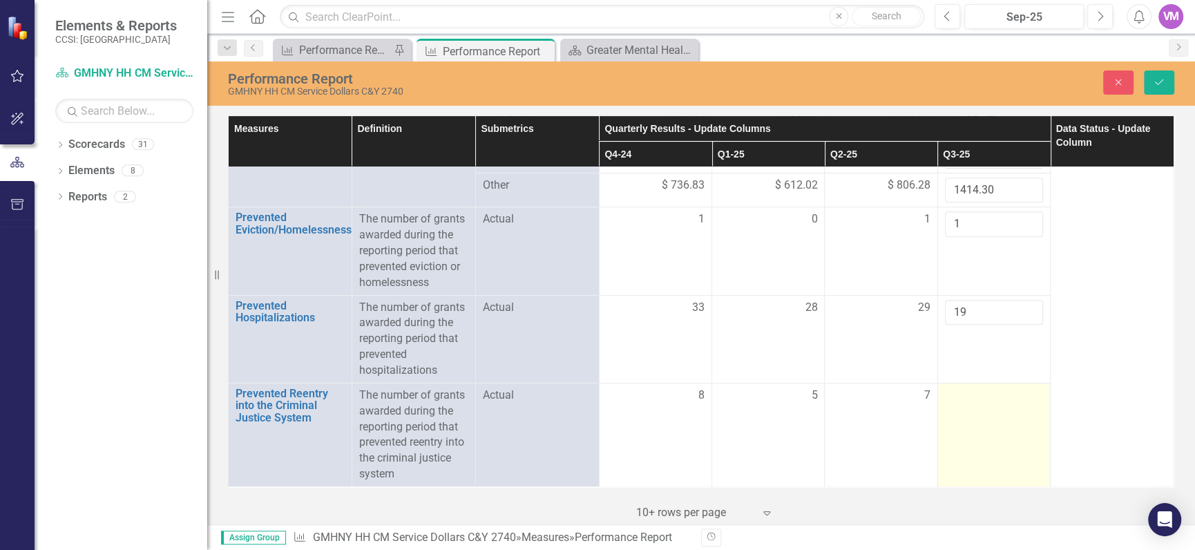
click at [993, 405] on td at bounding box center [993, 435] width 113 height 104
click at [983, 401] on input "number" at bounding box center [994, 400] width 98 height 26
type input "20"
click at [1014, 443] on td "20" at bounding box center [993, 435] width 113 height 104
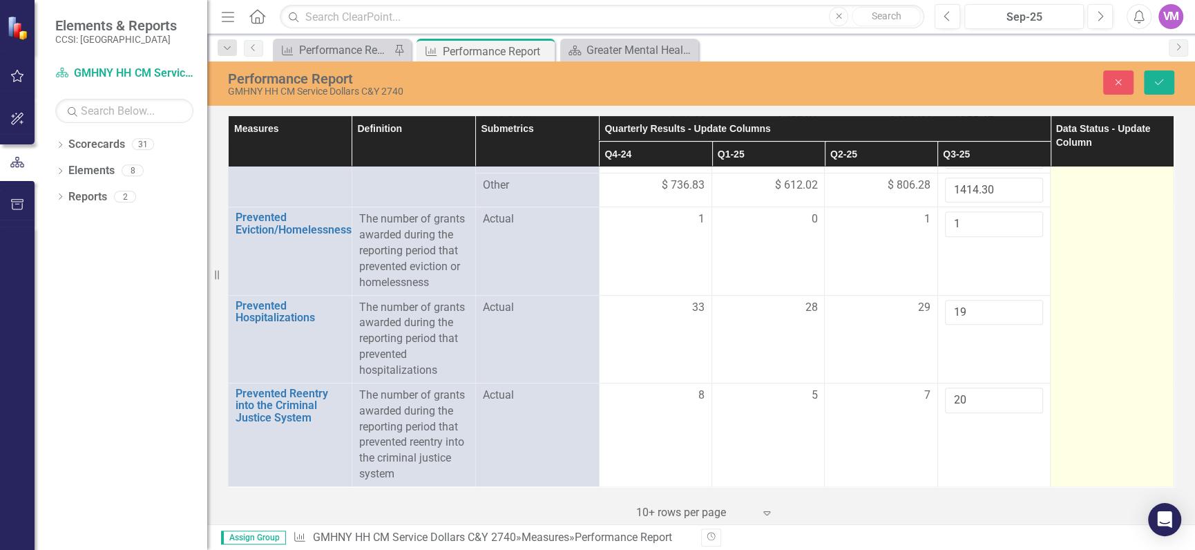
click at [1116, 418] on td "Not Defined Expand" at bounding box center [1112, 76] width 124 height 821
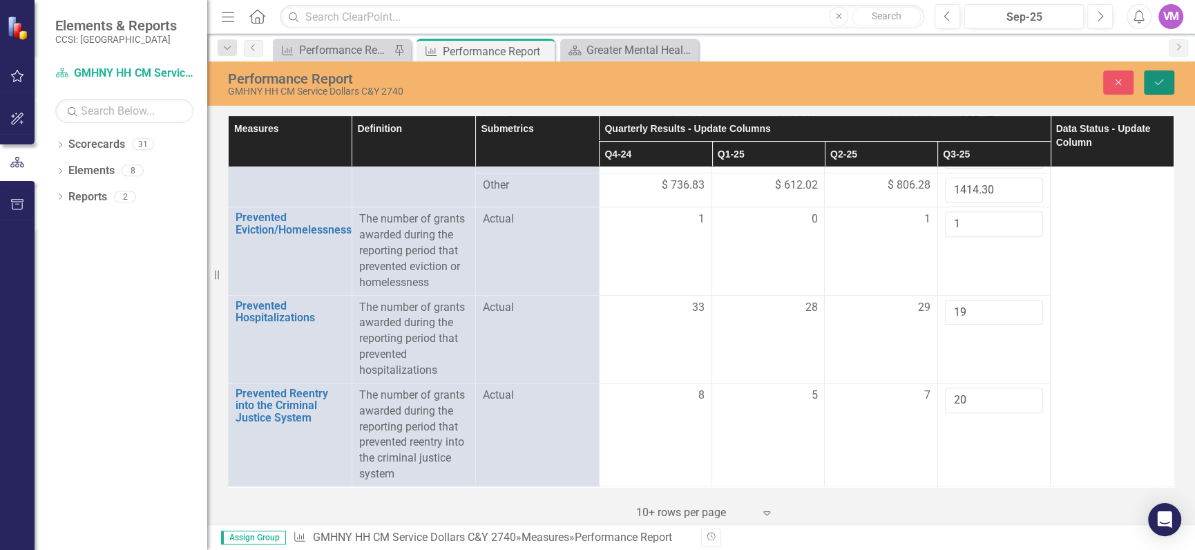
click at [1159, 77] on button "Save" at bounding box center [1159, 82] width 30 height 24
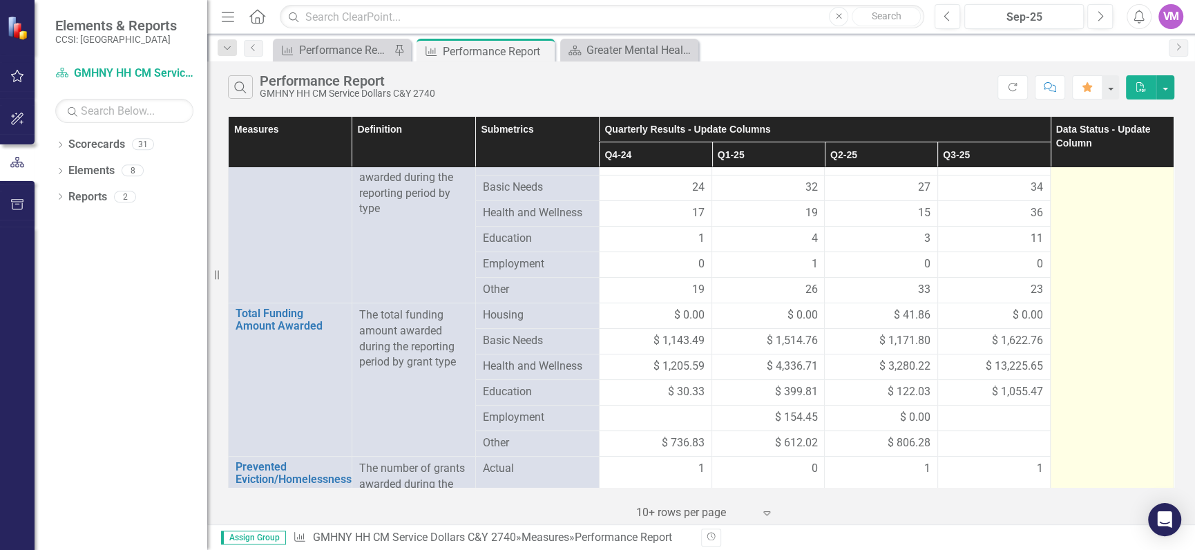
scroll to position [166, 0]
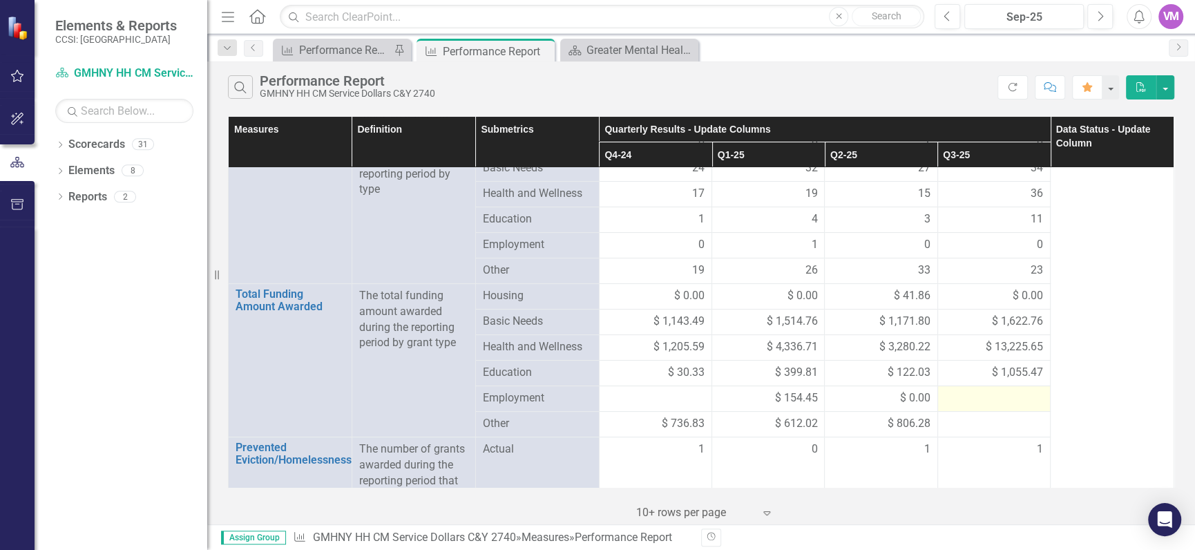
click at [1022, 398] on div at bounding box center [994, 398] width 98 height 17
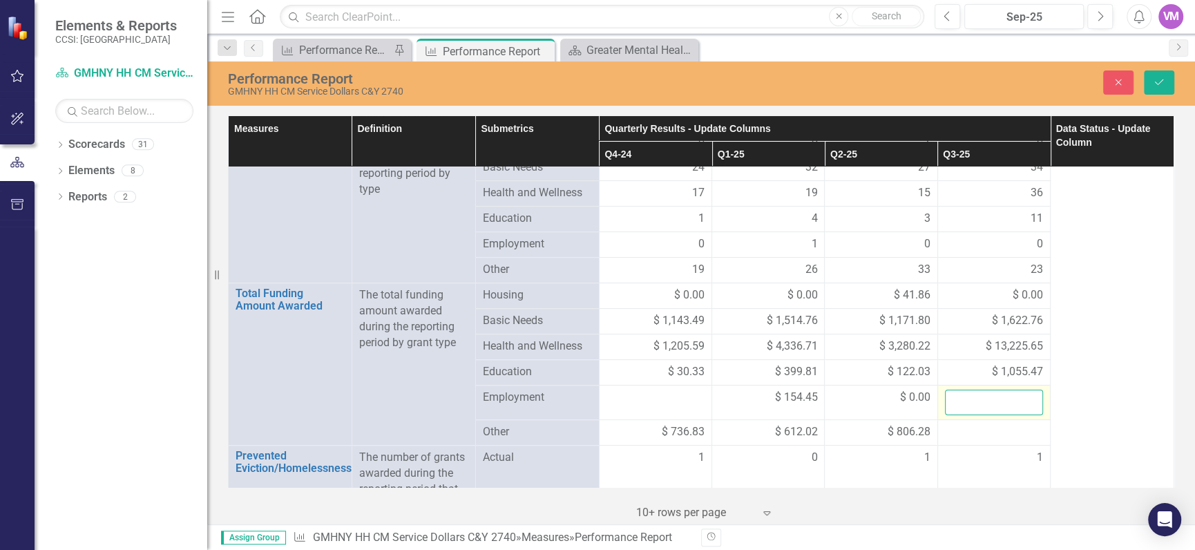
click at [1011, 401] on input "number" at bounding box center [994, 403] width 98 height 26
type input "0"
click at [1177, 419] on div "Measures Definition Submetrics Quarterly Results - Update Columns Data Status -…" at bounding box center [701, 319] width 988 height 412
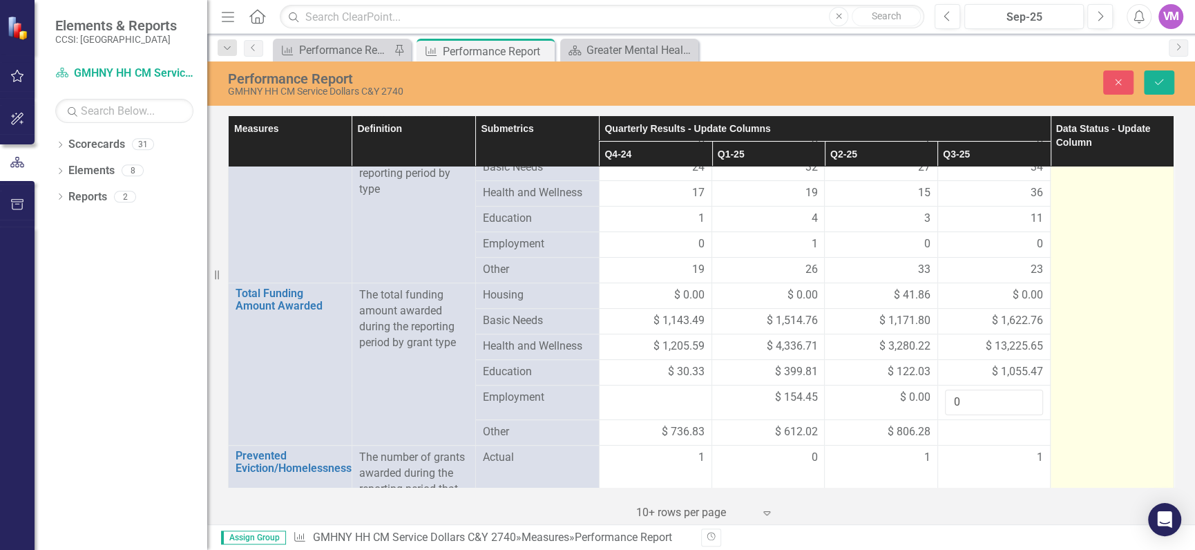
click at [1111, 418] on td at bounding box center [1112, 362] width 124 height 723
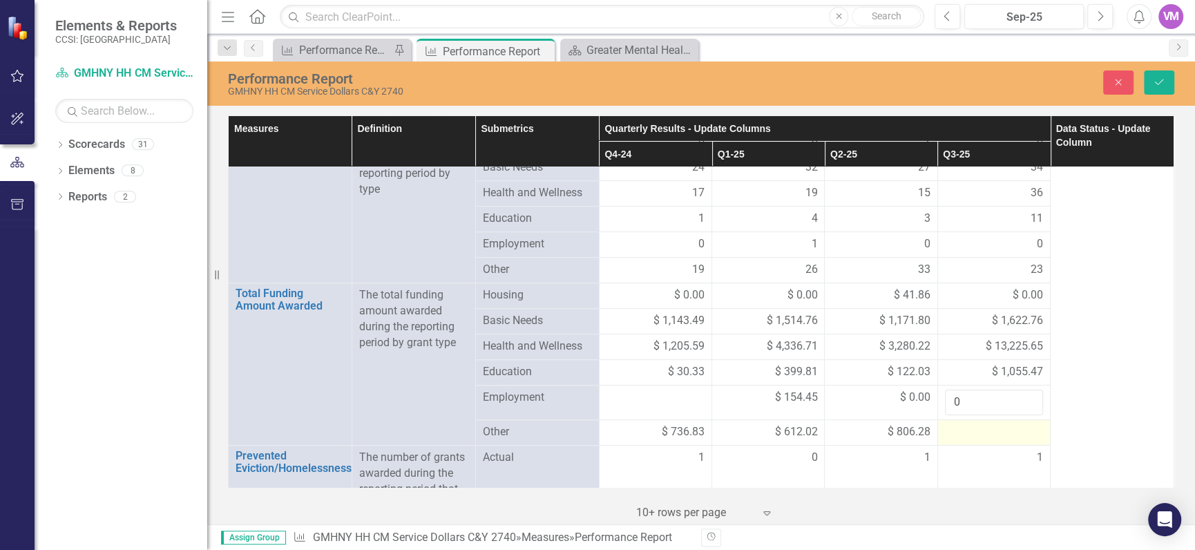
click at [968, 436] on div at bounding box center [994, 432] width 98 height 17
click at [968, 435] on div at bounding box center [994, 432] width 98 height 17
click at [972, 435] on input "number" at bounding box center [994, 437] width 98 height 26
click at [960, 443] on input "number" at bounding box center [994, 437] width 98 height 26
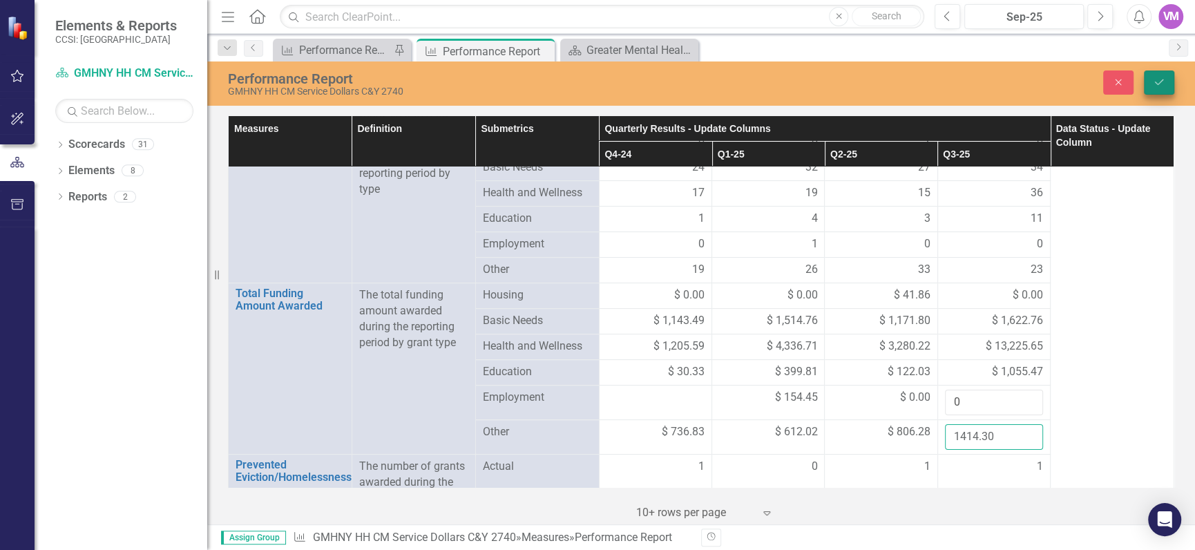
type input "1414.30"
click at [1171, 79] on button "Save" at bounding box center [1159, 82] width 30 height 24
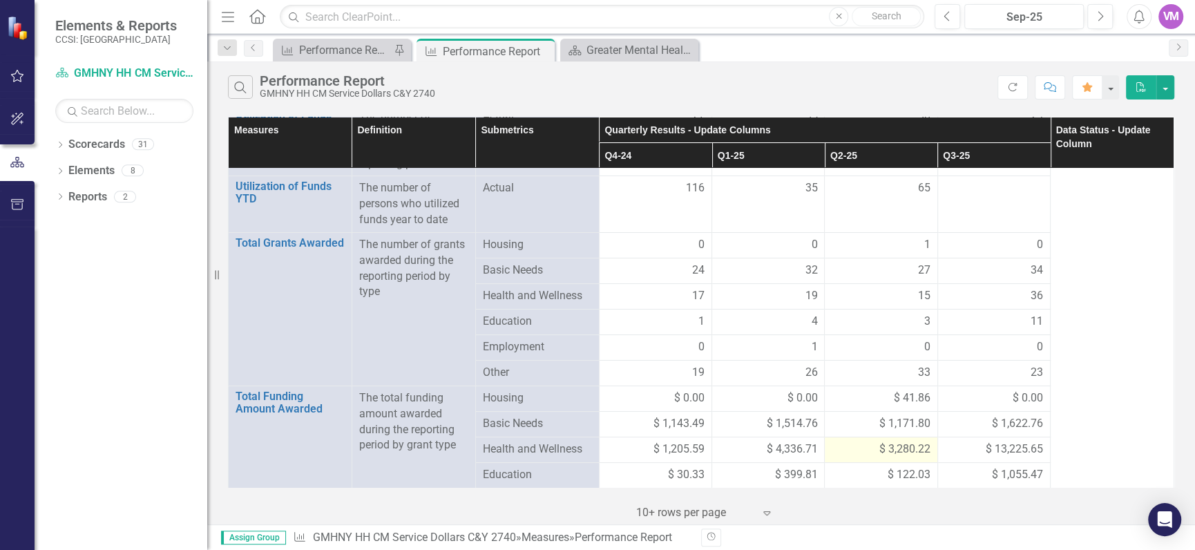
scroll to position [0, 0]
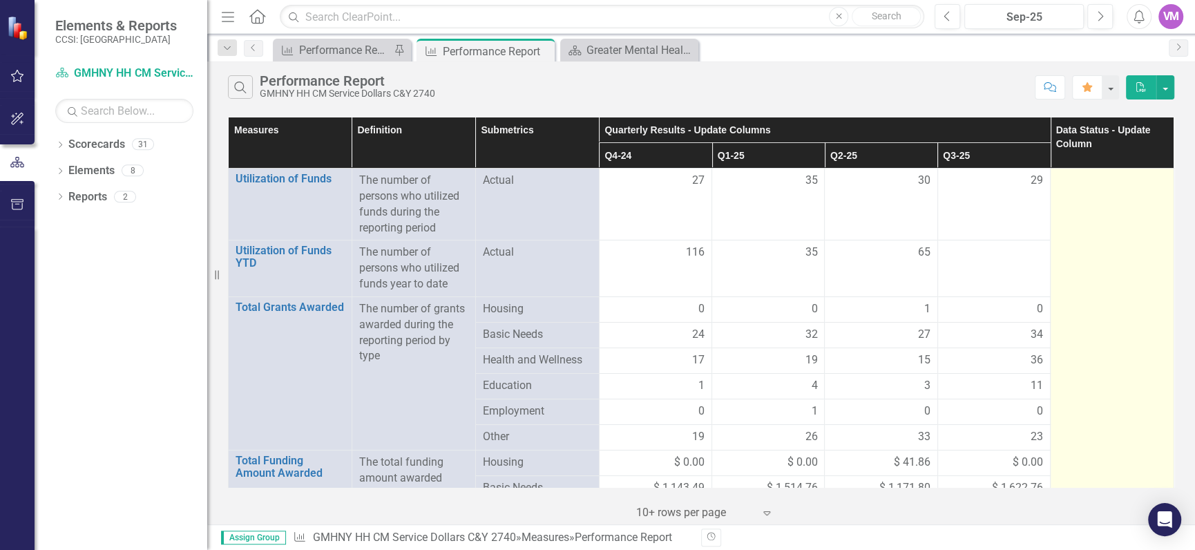
click at [1159, 205] on td at bounding box center [1112, 526] width 124 height 714
click at [1121, 175] on div at bounding box center [1111, 181] width 109 height 17
click at [1126, 220] on td at bounding box center [1112, 526] width 124 height 714
click at [1119, 187] on div at bounding box center [1111, 181] width 109 height 17
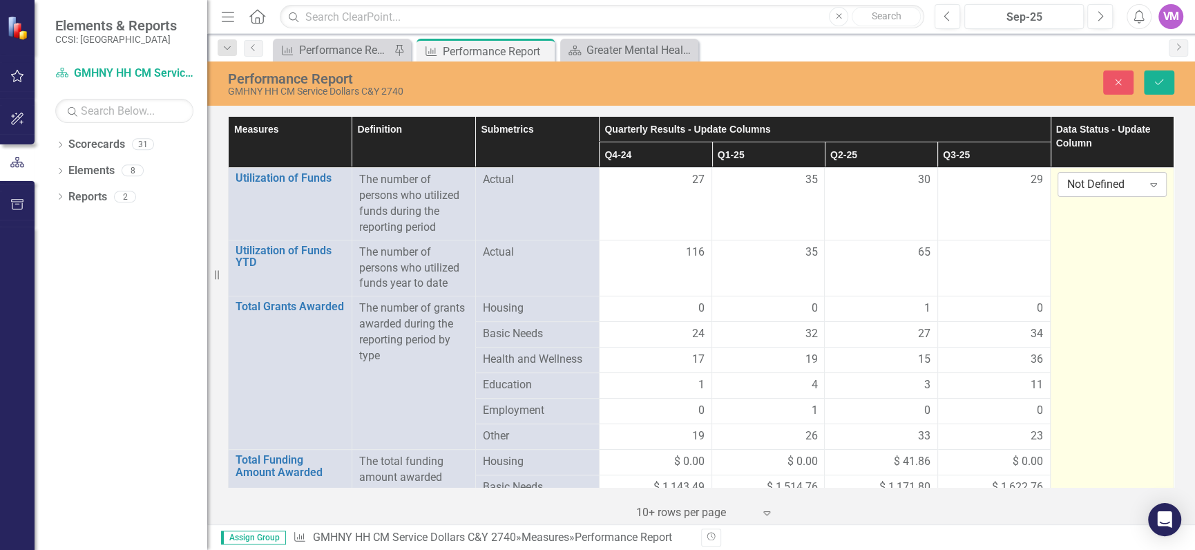
click at [1157, 185] on icon "Expand" at bounding box center [1153, 184] width 14 height 11
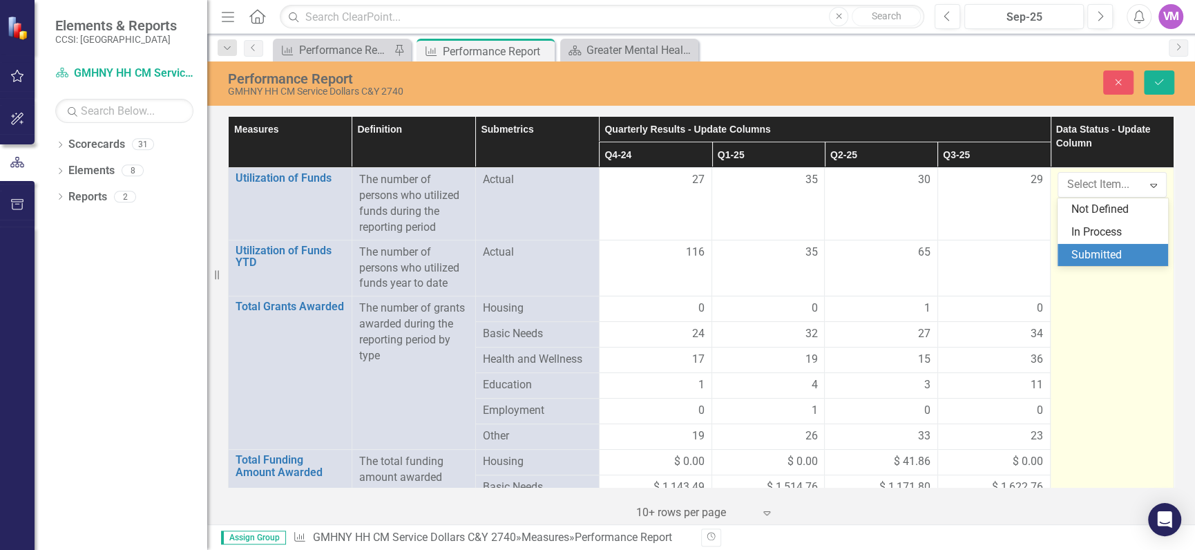
click at [1108, 255] on div "Submitted" at bounding box center [1115, 255] width 88 height 16
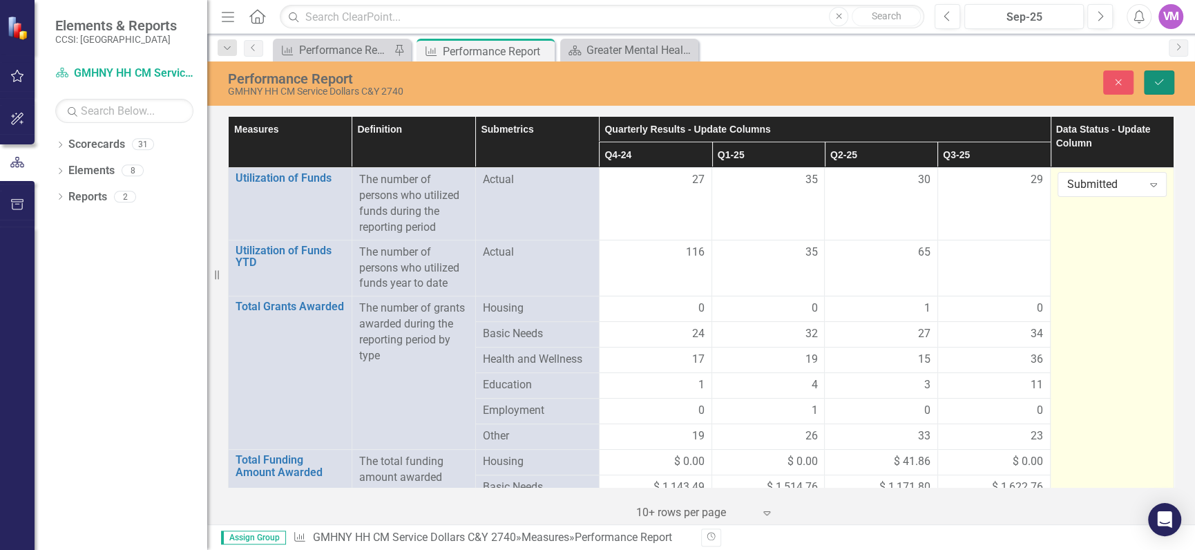
click at [1153, 79] on icon "Save" at bounding box center [1159, 82] width 12 height 10
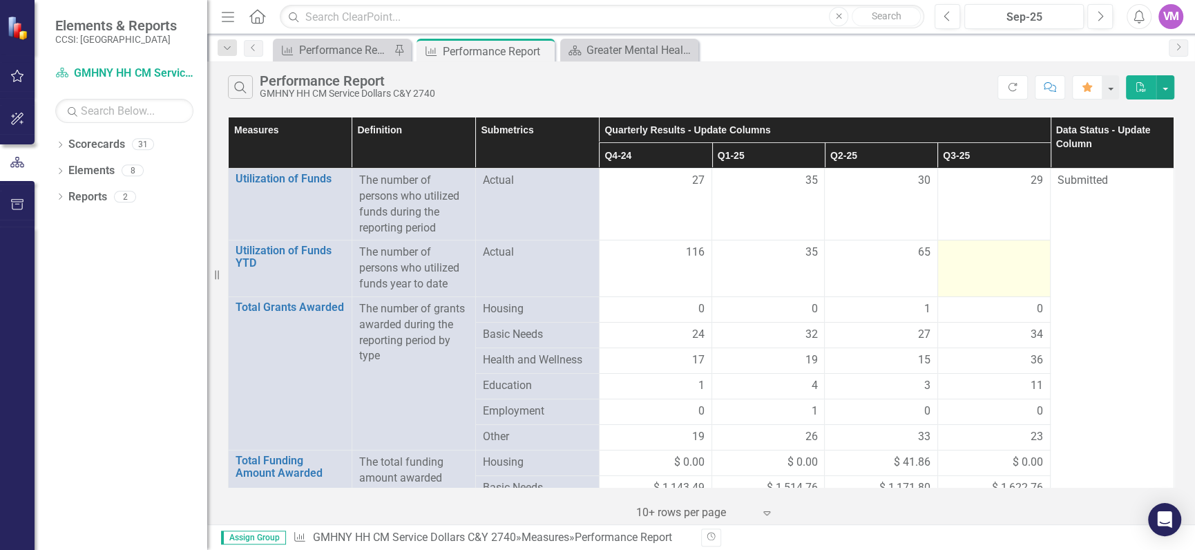
click at [977, 265] on td at bounding box center [993, 268] width 113 height 57
click at [1027, 258] on div at bounding box center [994, 252] width 98 height 17
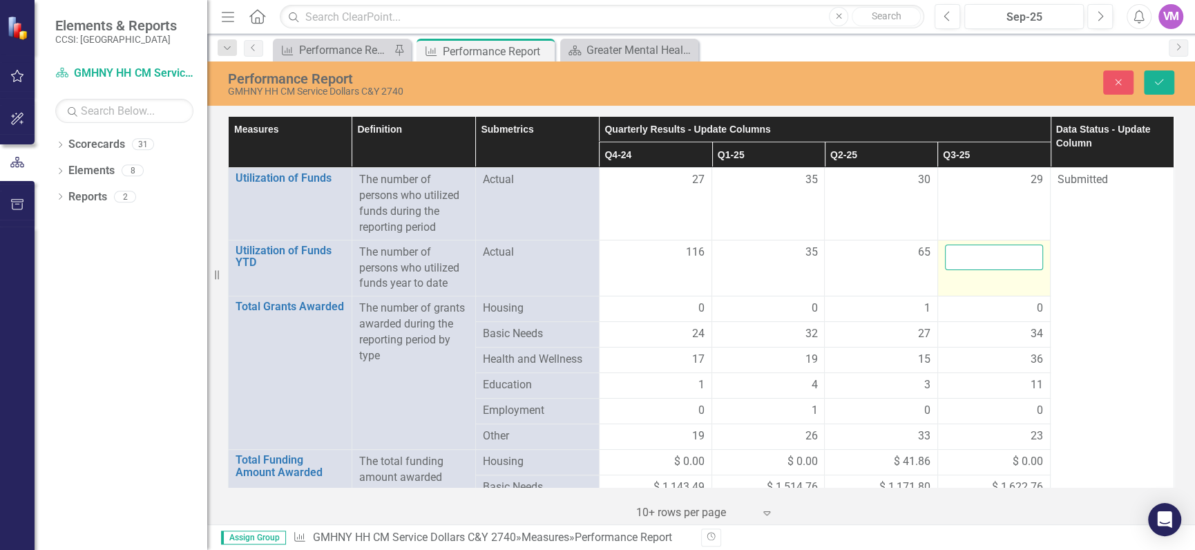
click at [997, 263] on input "number" at bounding box center [994, 257] width 98 height 26
click at [982, 251] on input "number" at bounding box center [994, 257] width 98 height 26
type input "94"
click at [1151, 84] on button "Save" at bounding box center [1159, 82] width 30 height 24
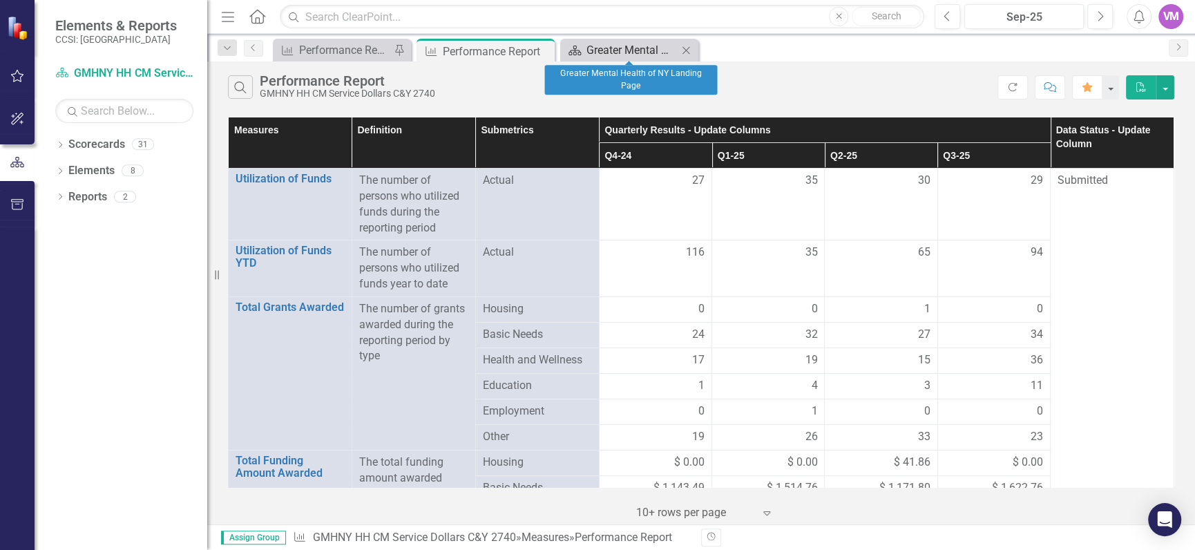
click at [622, 52] on div "Greater Mental Health of NY Landing Page" at bounding box center [631, 49] width 91 height 17
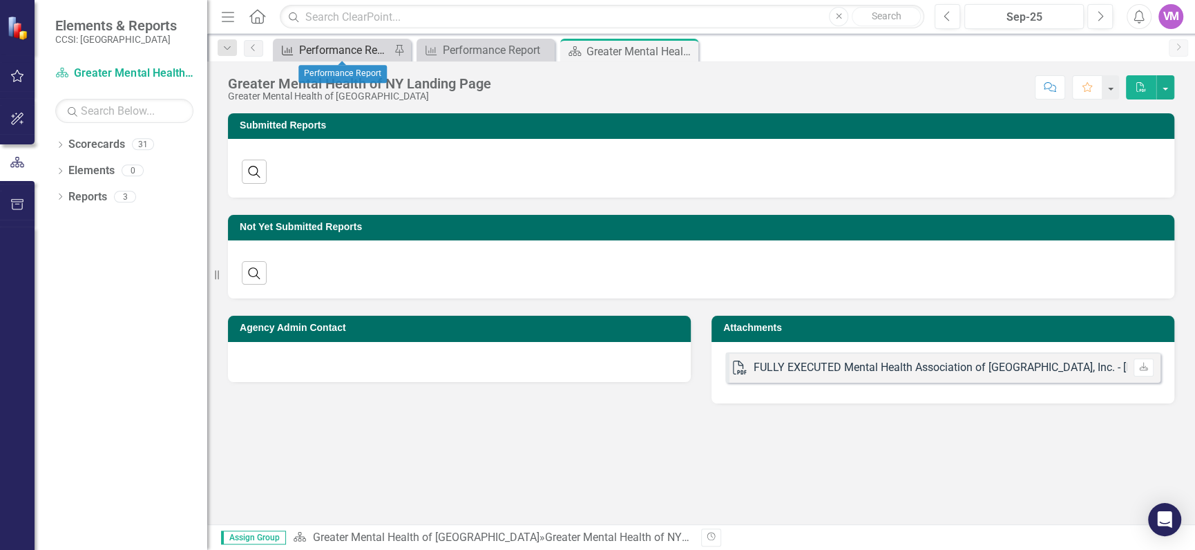
click at [316, 49] on div "Performance Report" at bounding box center [344, 49] width 91 height 17
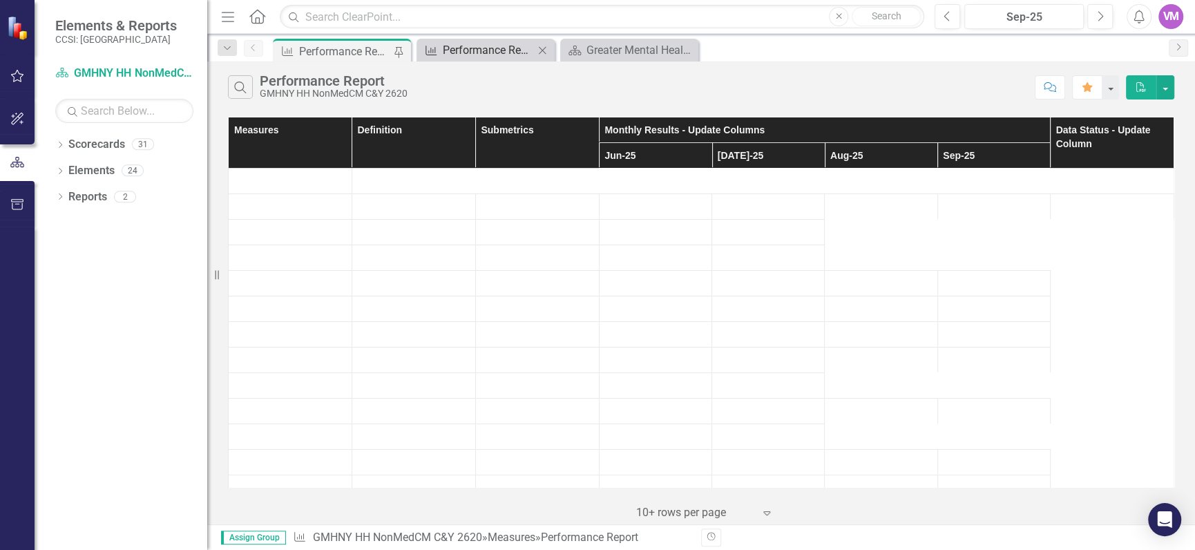
click at [491, 55] on div "Performance Report" at bounding box center [488, 49] width 91 height 17
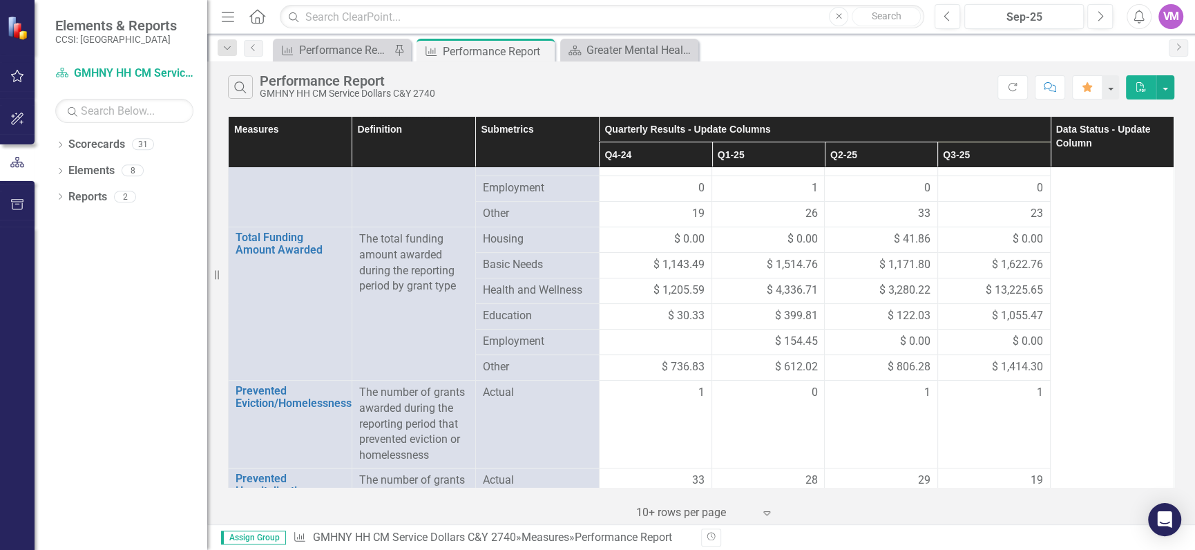
scroll to position [249, 0]
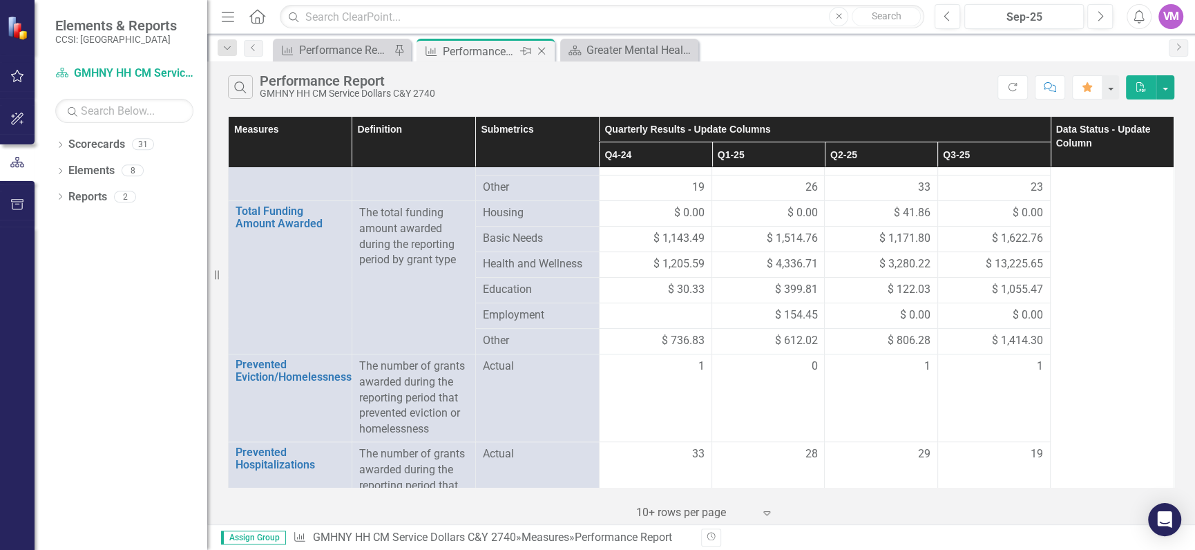
click at [529, 48] on icon "Pin" at bounding box center [525, 51] width 11 height 14
click at [642, 46] on div "Greater Mental Health of NY Landing Page" at bounding box center [631, 49] width 91 height 17
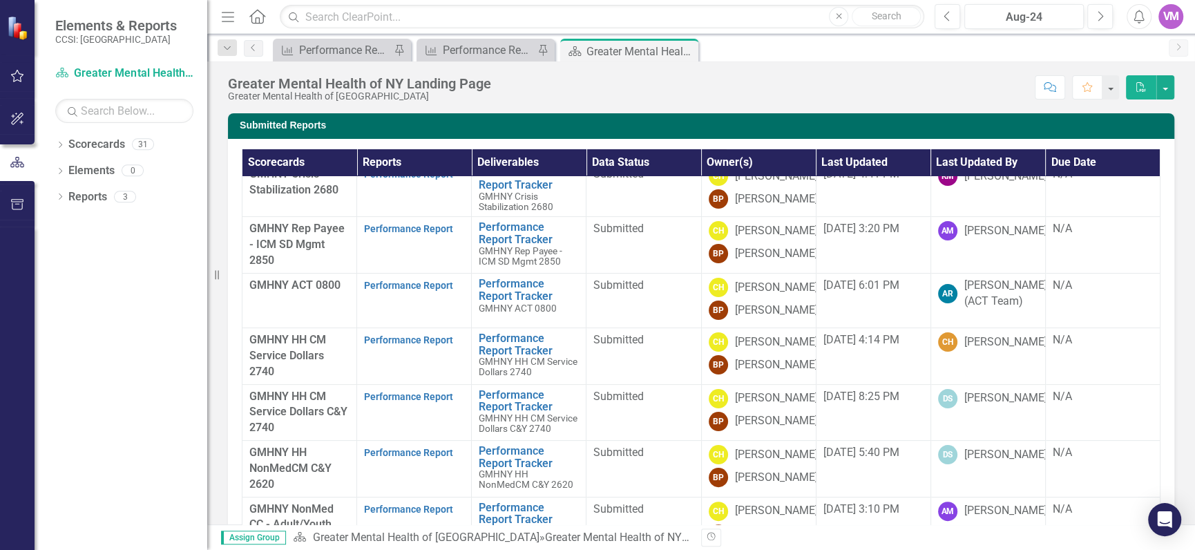
scroll to position [283, 0]
click at [404, 391] on link "Performance Report" at bounding box center [408, 396] width 89 height 11
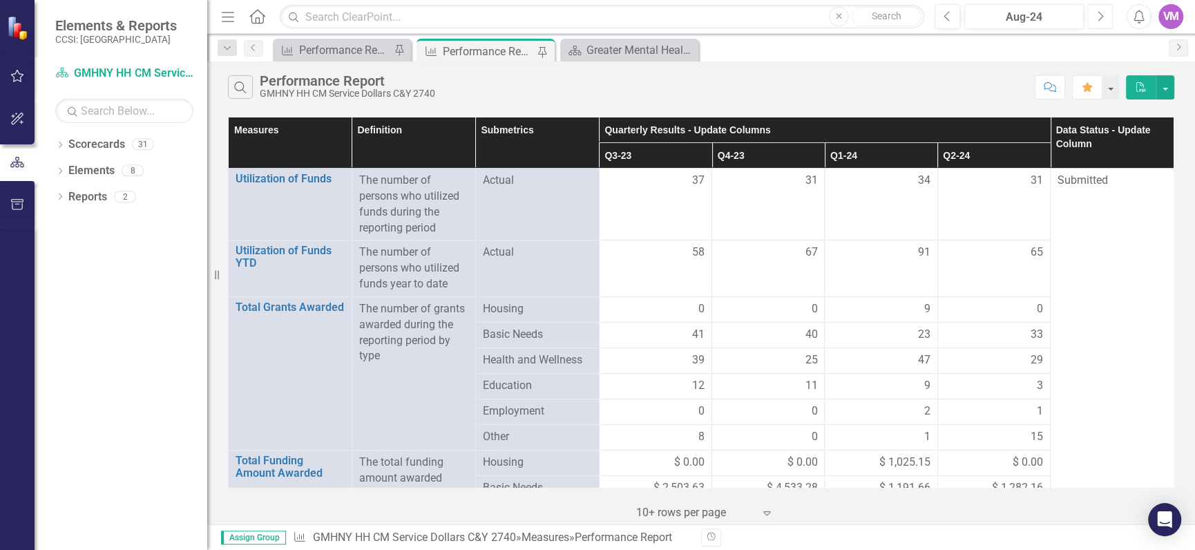
click at [1097, 14] on icon "Next" at bounding box center [1100, 16] width 8 height 12
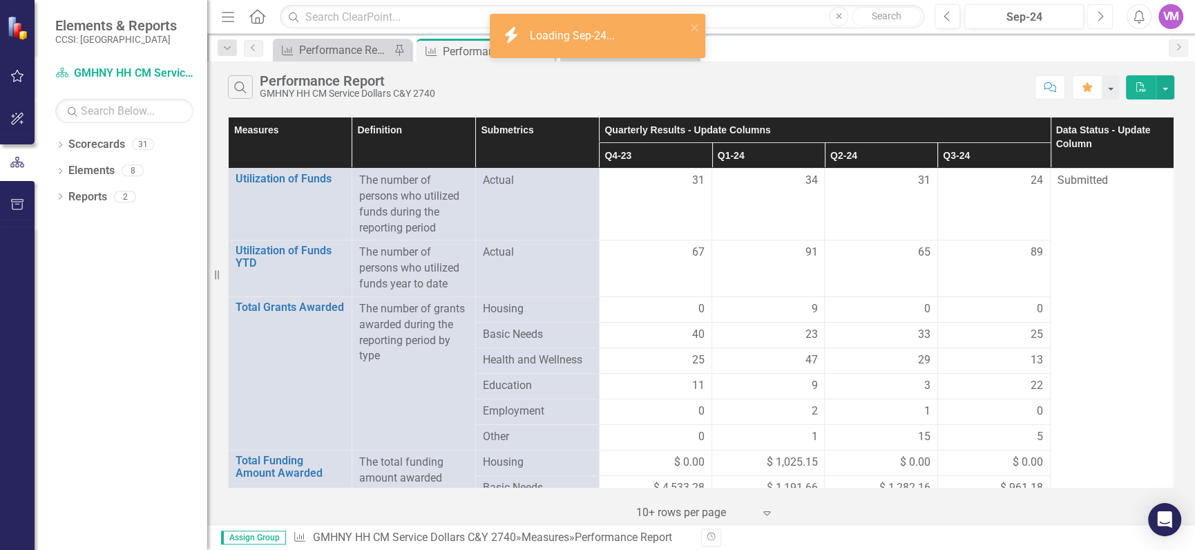
click at [1097, 14] on icon "Next" at bounding box center [1100, 16] width 8 height 12
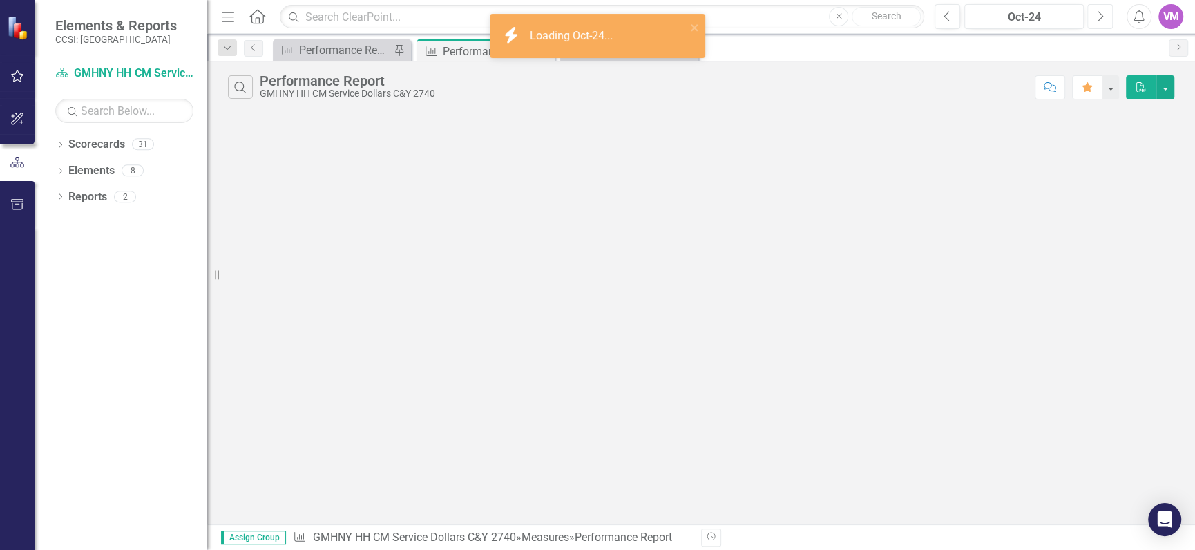
click at [1097, 14] on icon "Next" at bounding box center [1100, 16] width 8 height 12
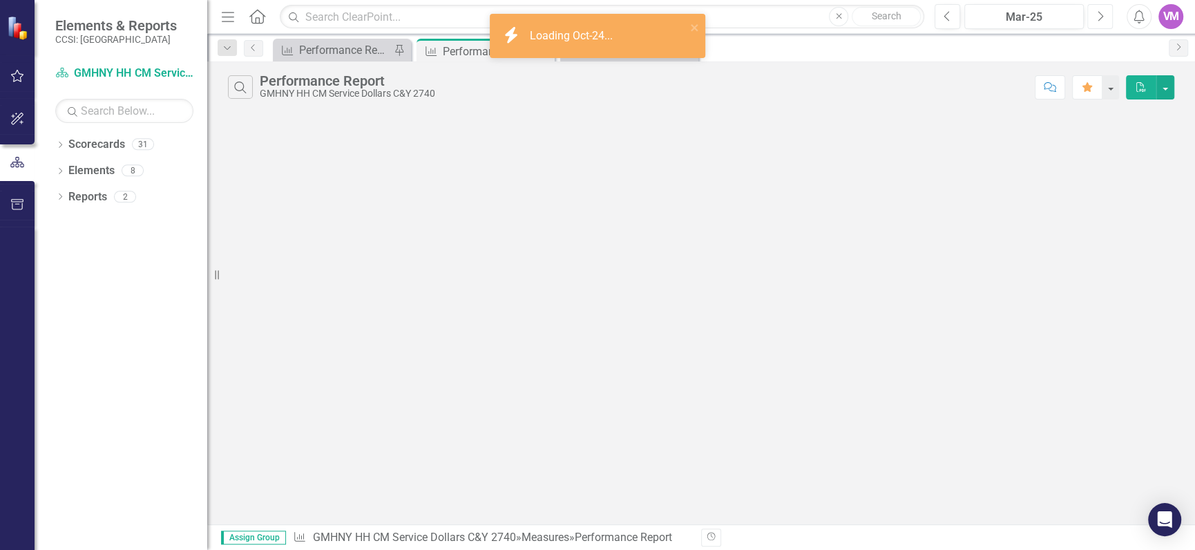
click at [1097, 14] on icon "Next" at bounding box center [1100, 16] width 8 height 12
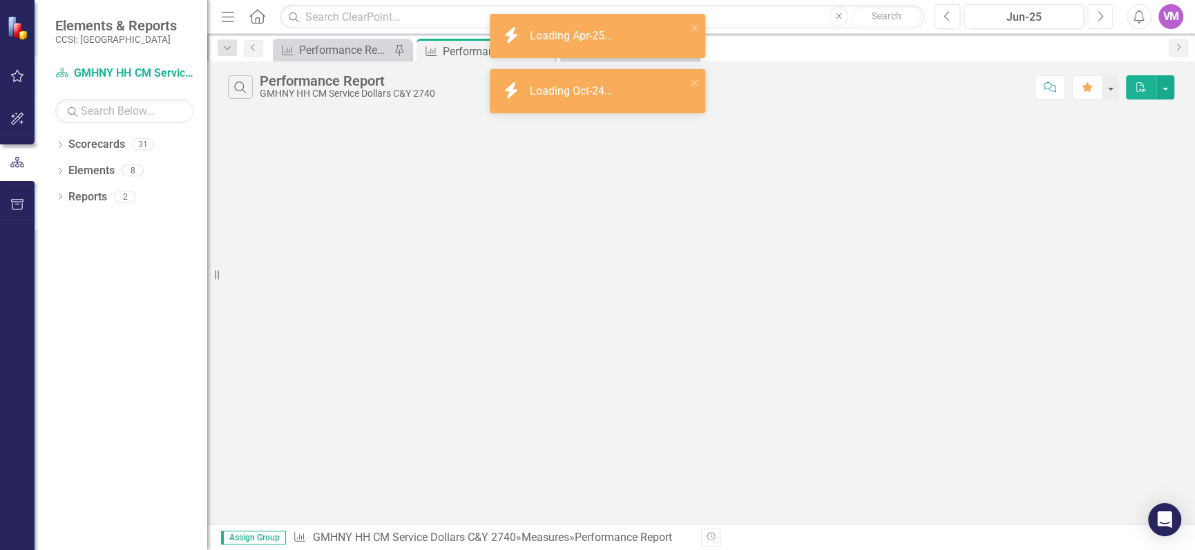
click at [1097, 14] on icon "Next" at bounding box center [1100, 16] width 8 height 12
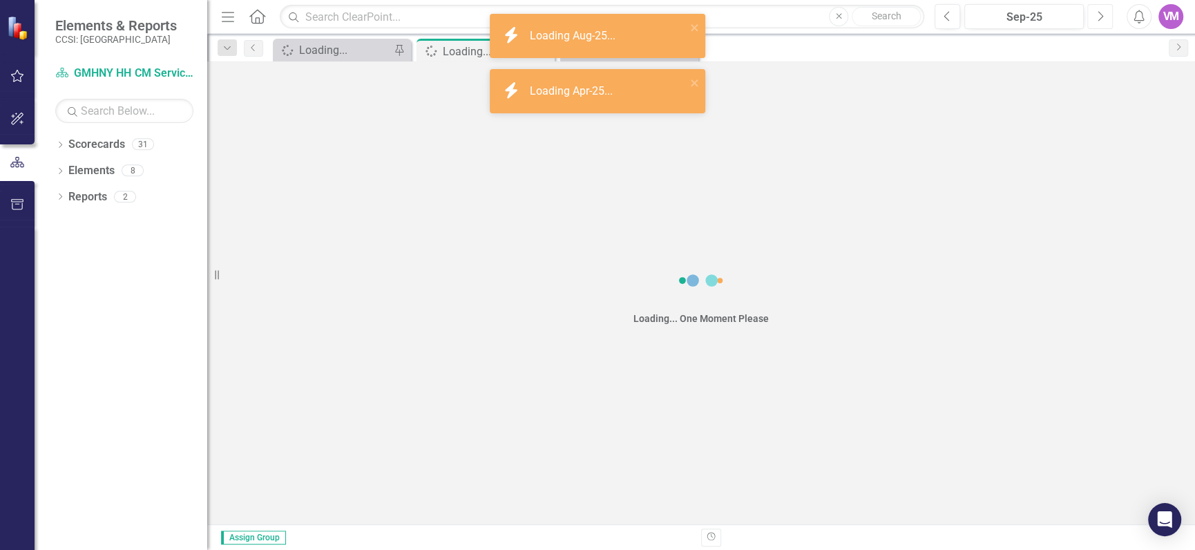
click at [1097, 14] on icon "Next" at bounding box center [1100, 16] width 8 height 12
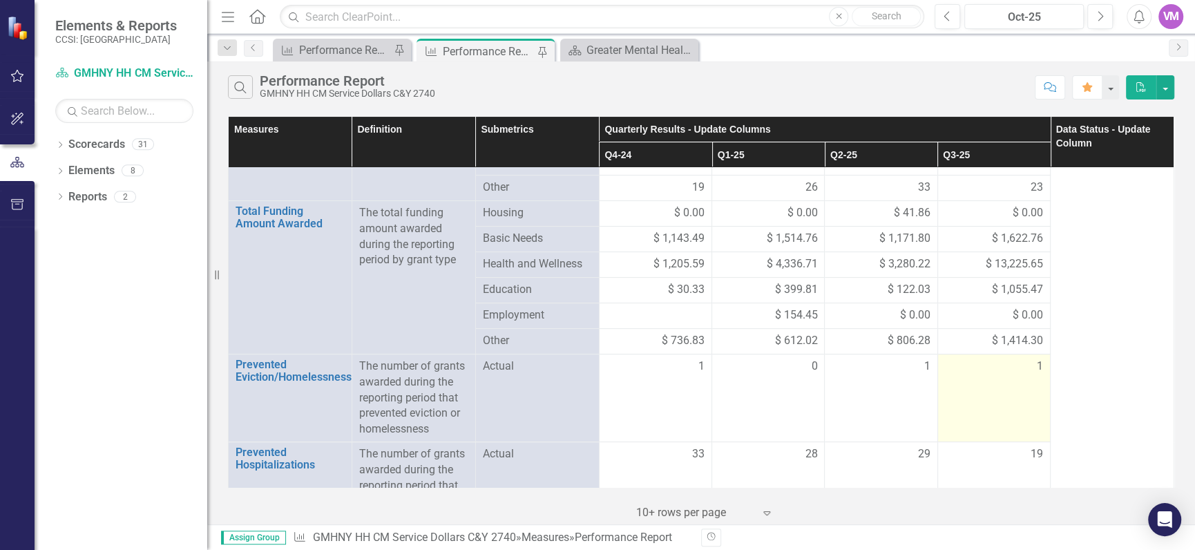
scroll to position [398, 0]
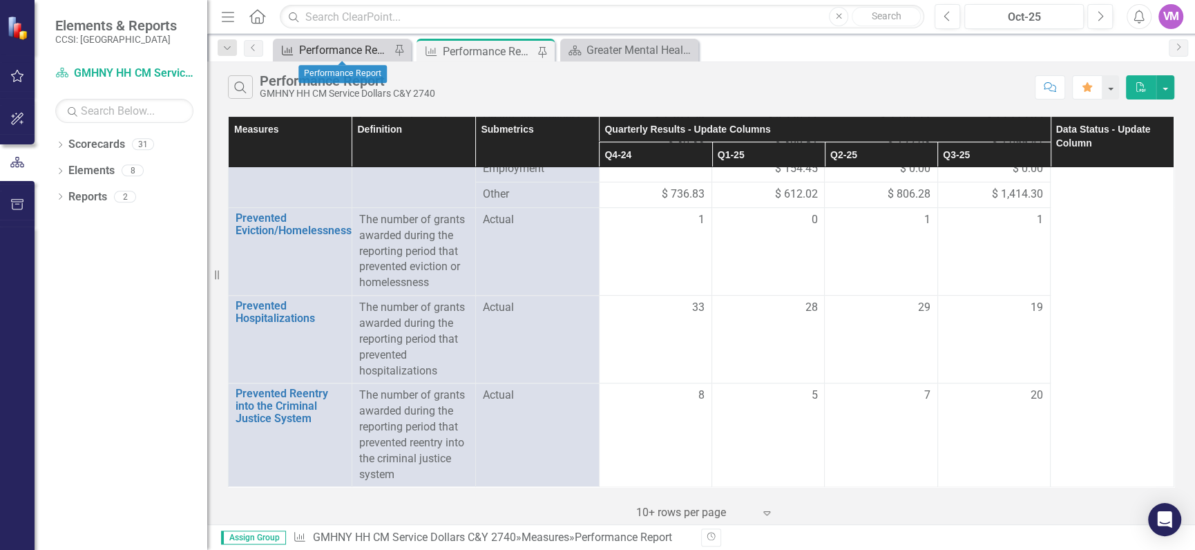
click at [330, 52] on div "Performance Report" at bounding box center [344, 49] width 91 height 17
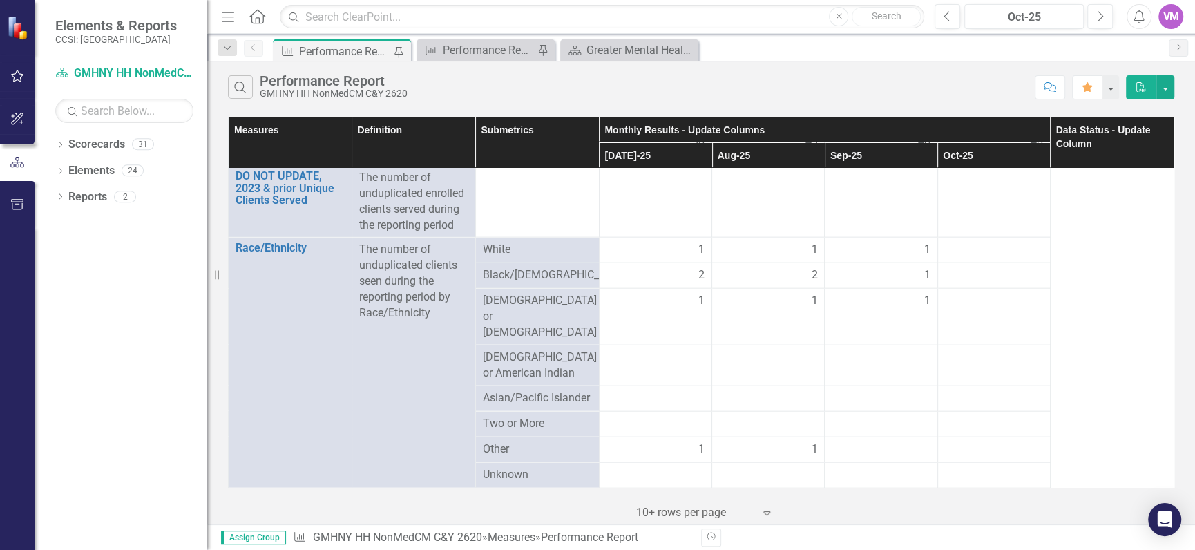
scroll to position [2225, 0]
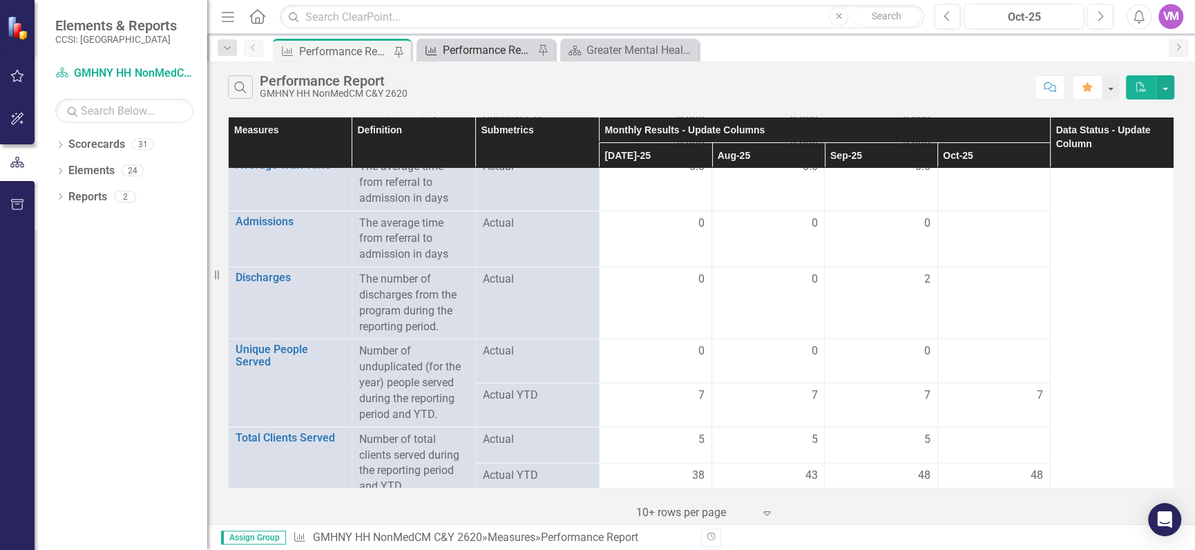
click at [511, 55] on div "Performance Report" at bounding box center [488, 49] width 91 height 17
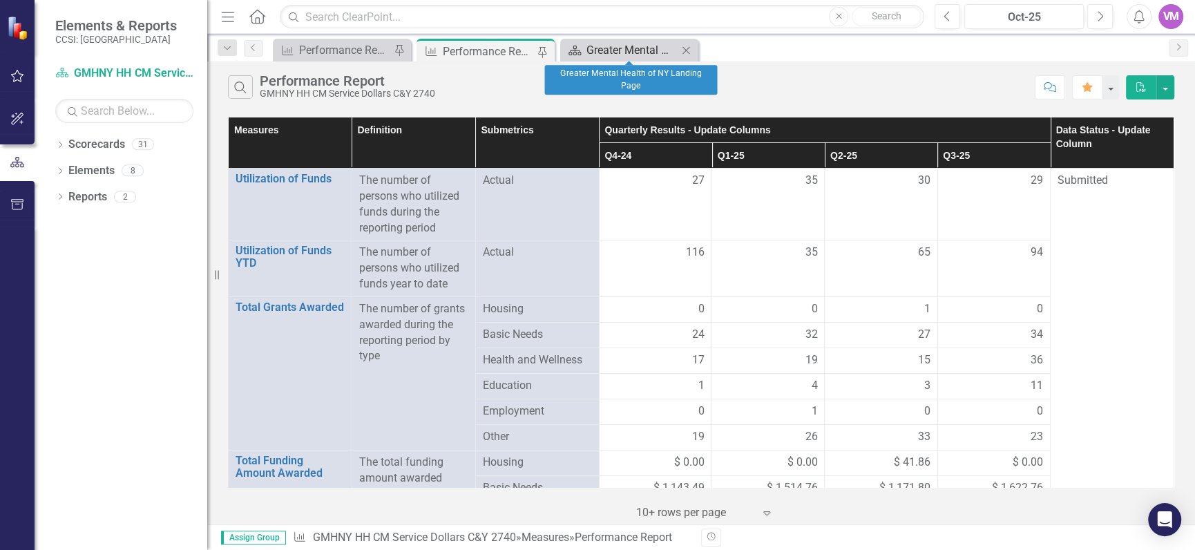
click at [635, 50] on div "Greater Mental Health of NY Landing Page" at bounding box center [631, 49] width 91 height 17
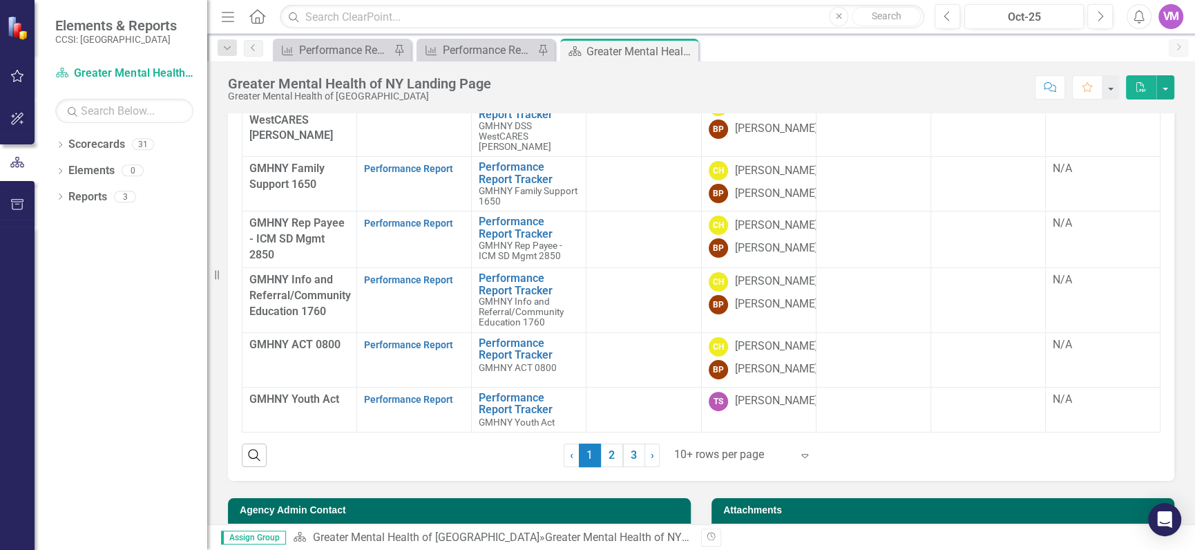
scroll to position [499, 0]
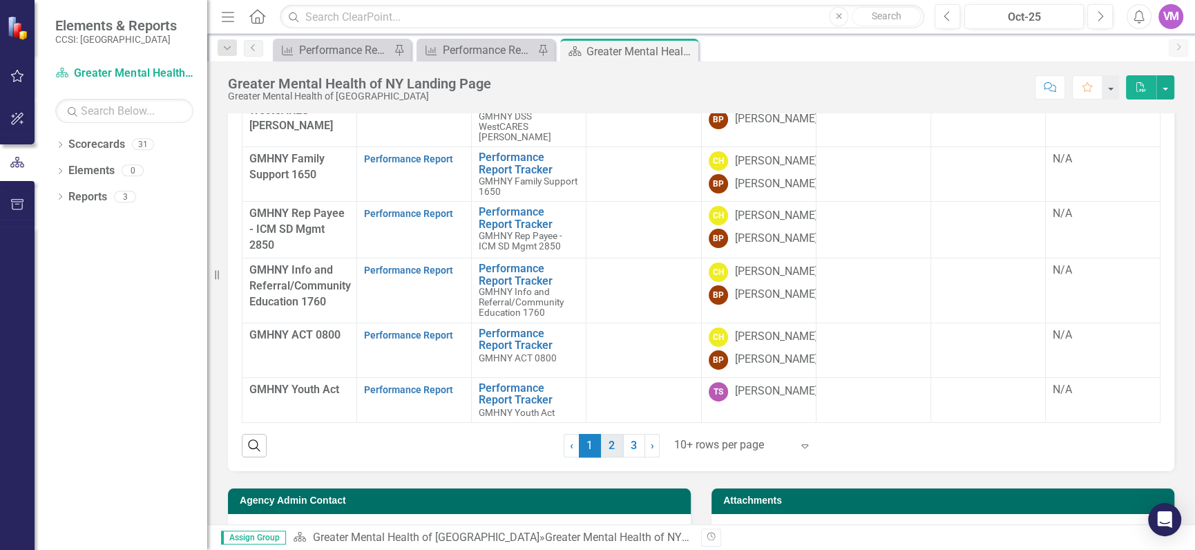
click at [609, 457] on link "2" at bounding box center [612, 445] width 22 height 23
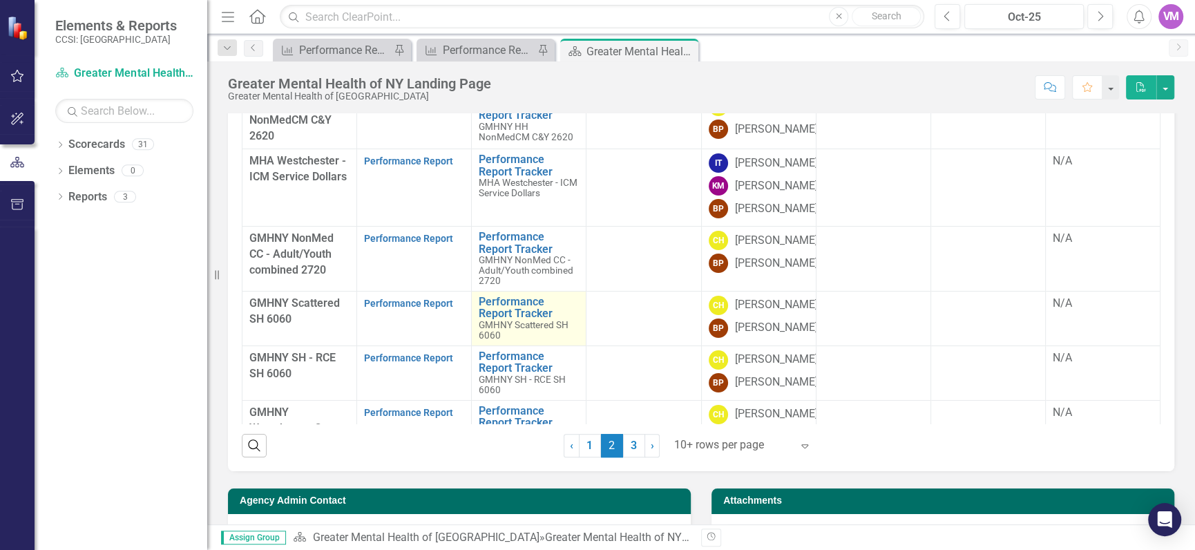
scroll to position [416, 0]
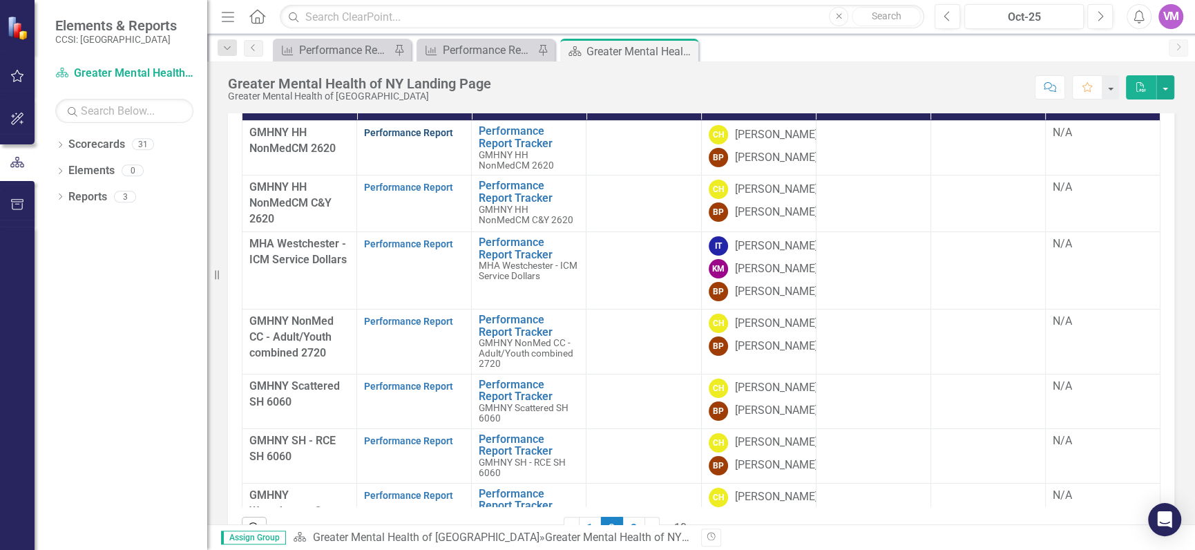
click at [421, 138] on link "Performance Report" at bounding box center [408, 132] width 89 height 11
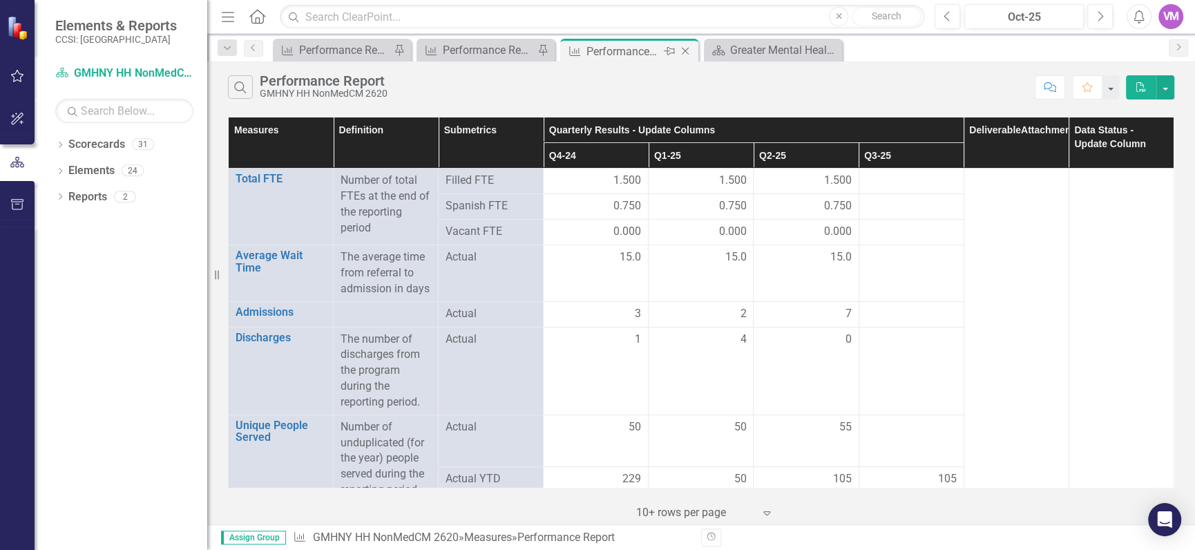
click at [690, 48] on icon "Close" at bounding box center [685, 51] width 14 height 11
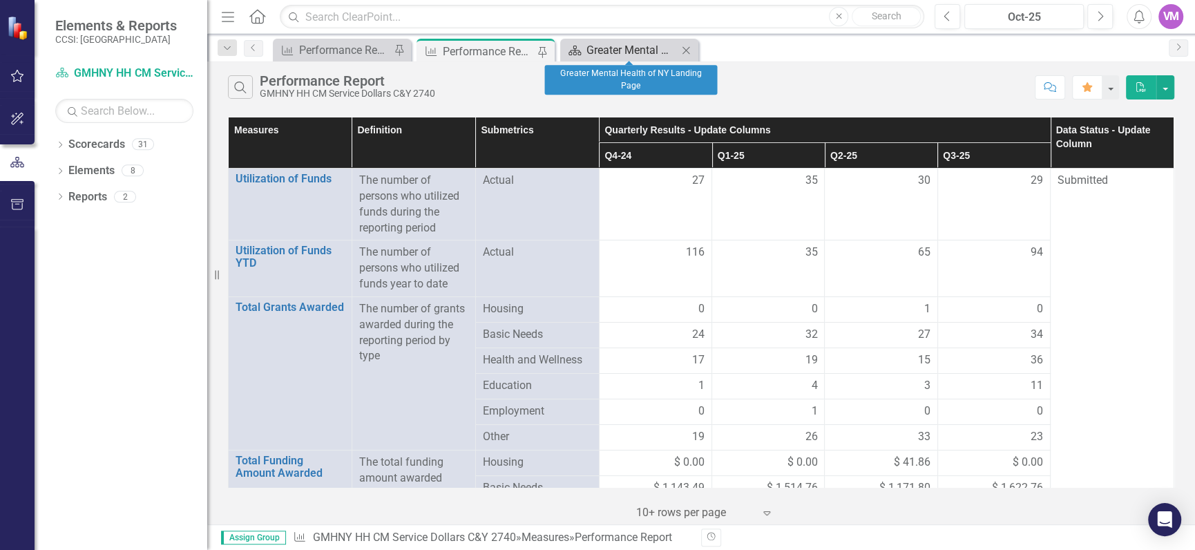
click at [644, 46] on div "Greater Mental Health of NY Landing Page" at bounding box center [631, 49] width 91 height 17
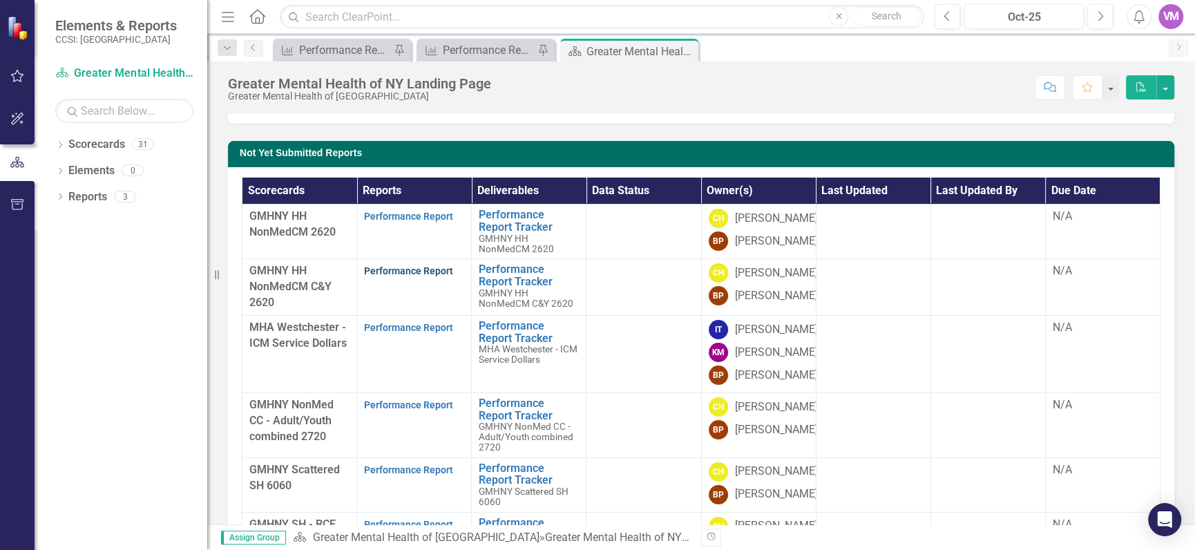
click at [398, 276] on link "Performance Report" at bounding box center [408, 270] width 89 height 11
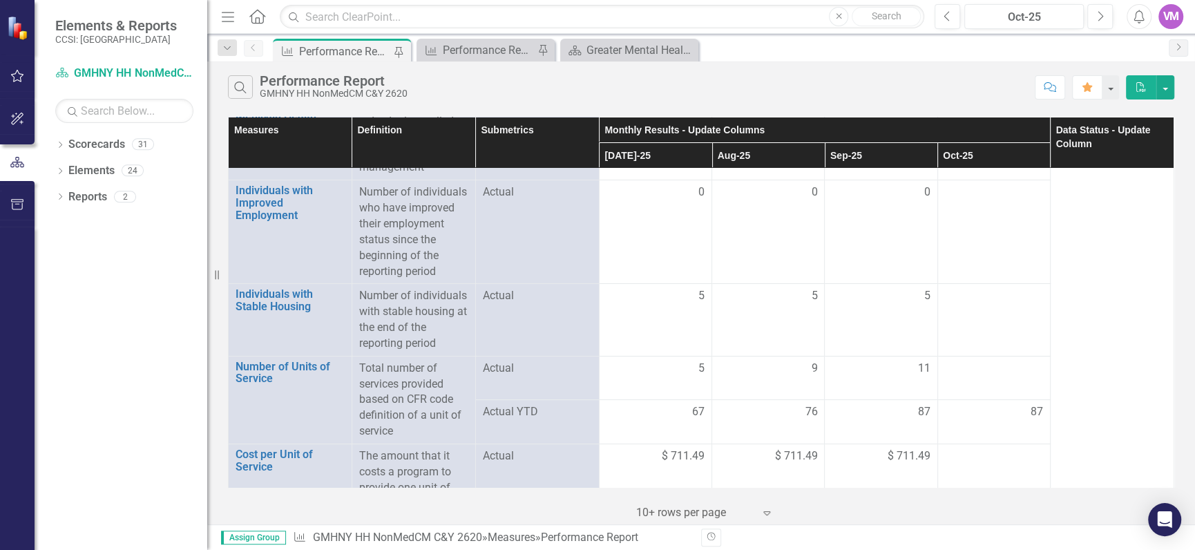
scroll to position [4225, 0]
